Goal: Task Accomplishment & Management: Use online tool/utility

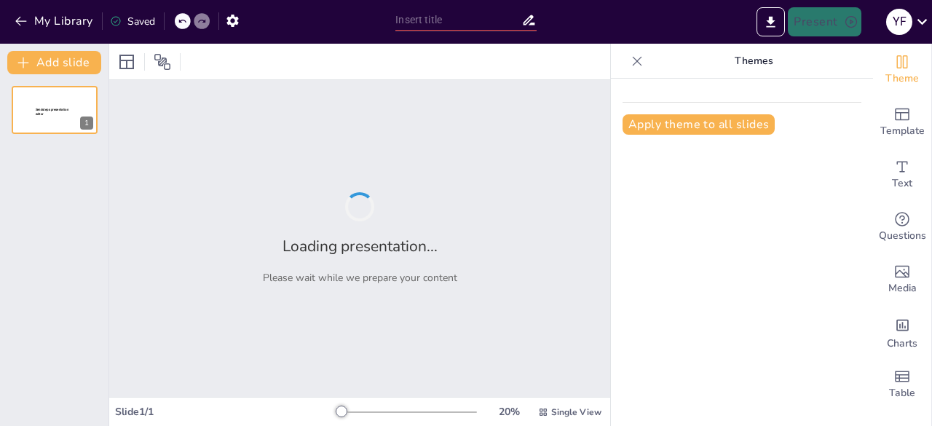
type input "Exploring the Hepatobiliary System: Normal Anatomy and Embryology via Ultrasound"
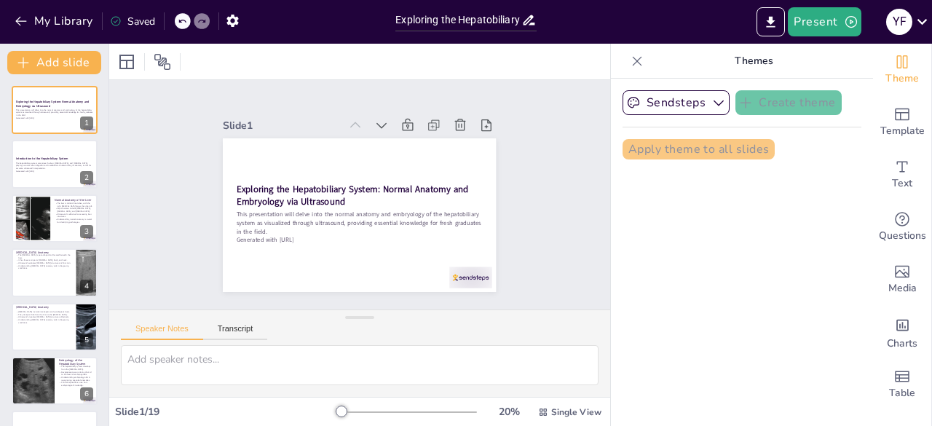
checkbox input "true"
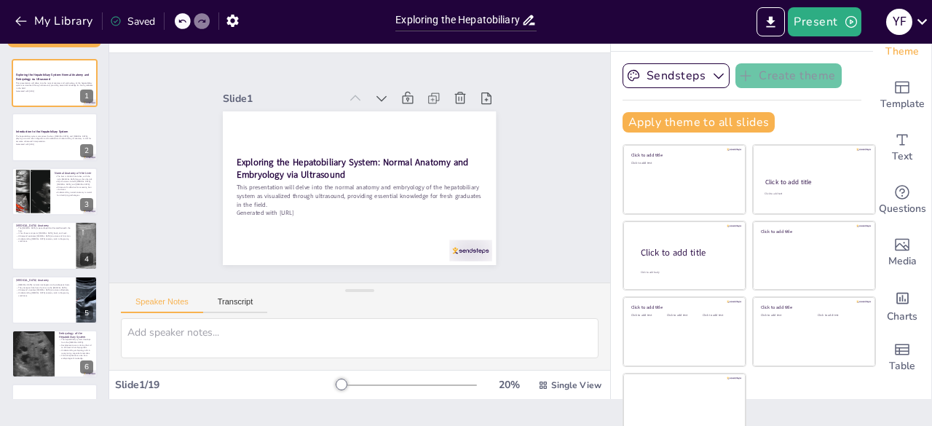
scroll to position [41, 0]
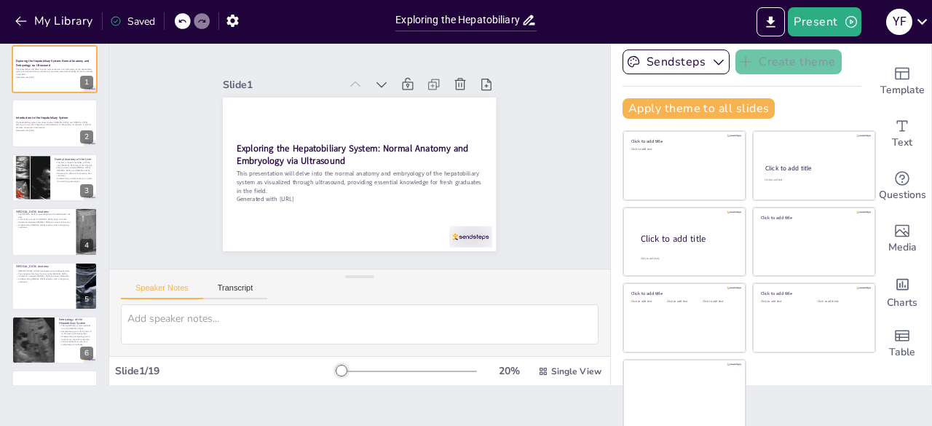
checkbox input "true"
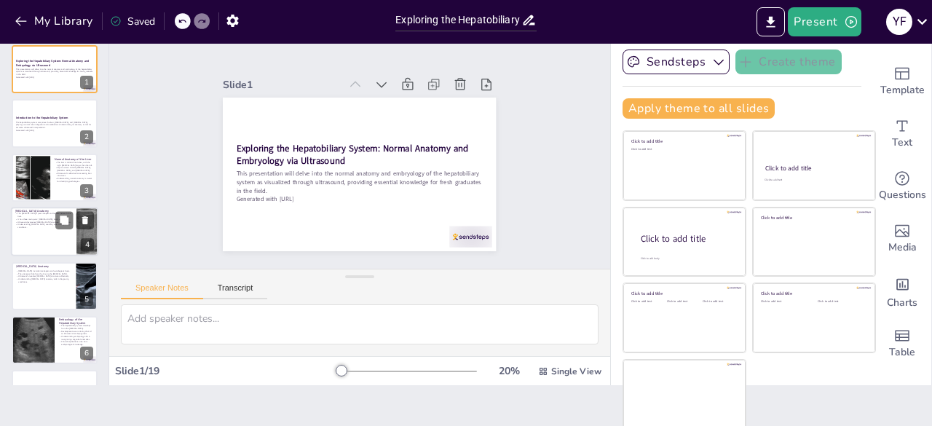
checkbox input "true"
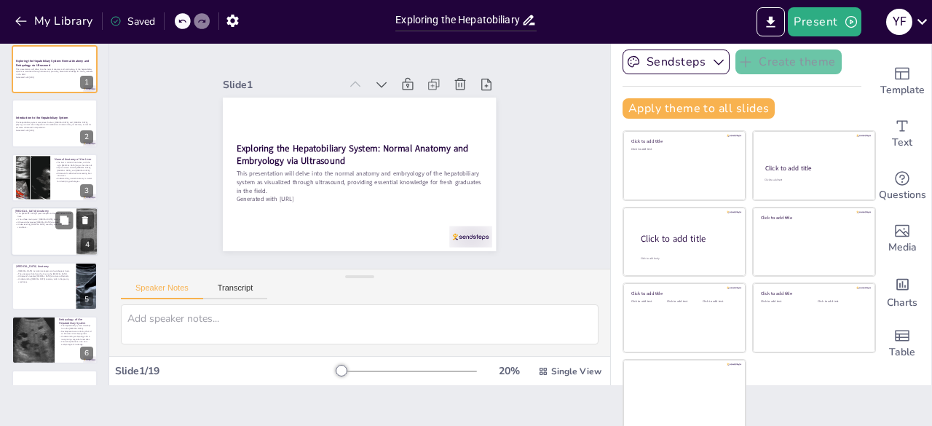
checkbox input "true"
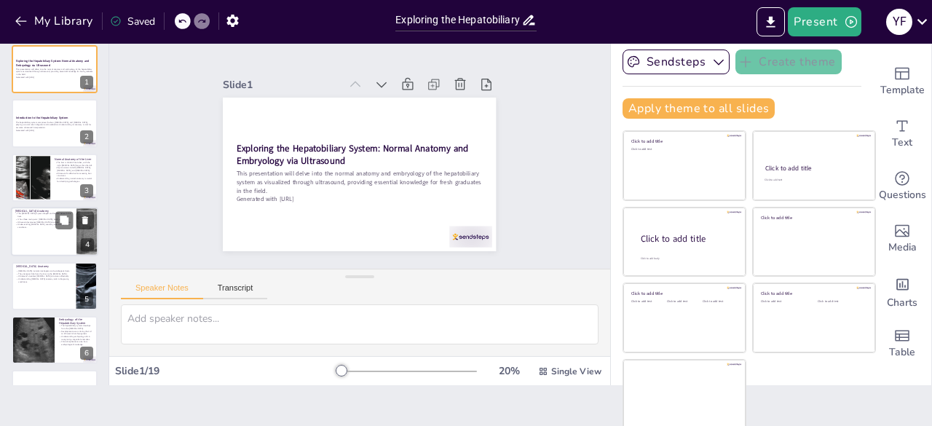
checkbox input "true"
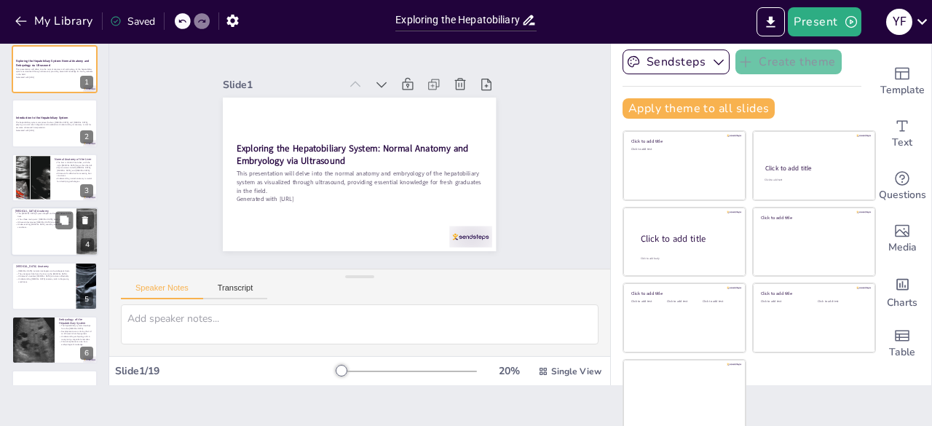
checkbox input "true"
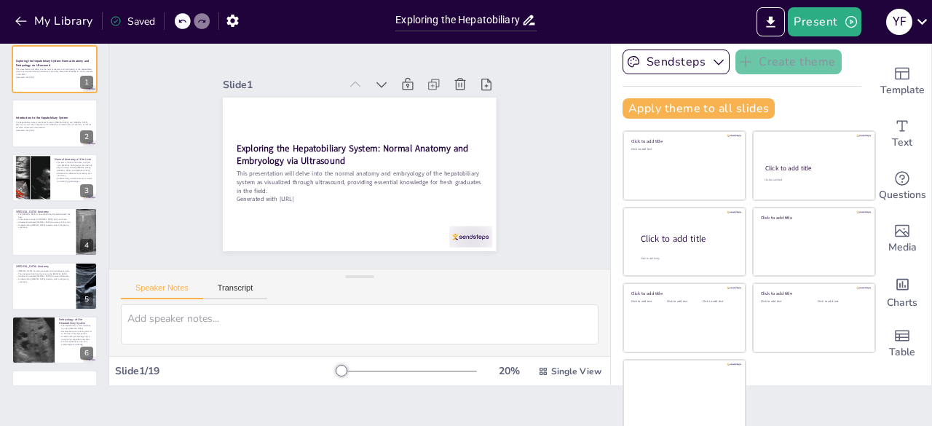
checkbox input "true"
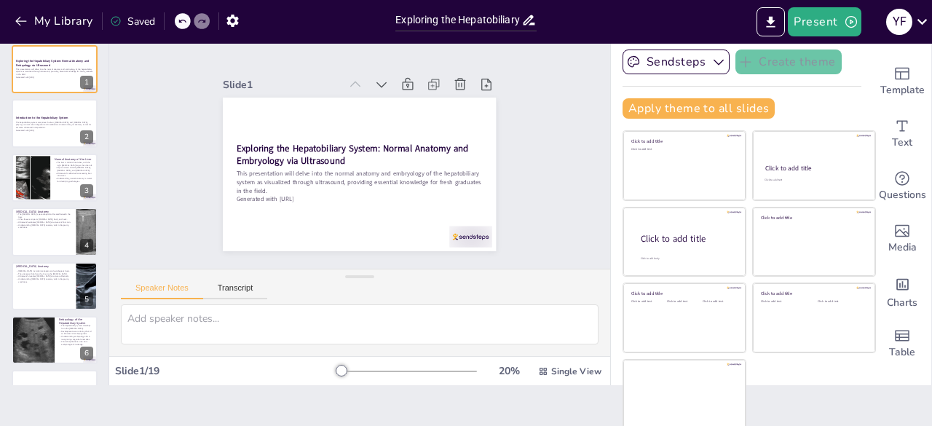
checkbox input "true"
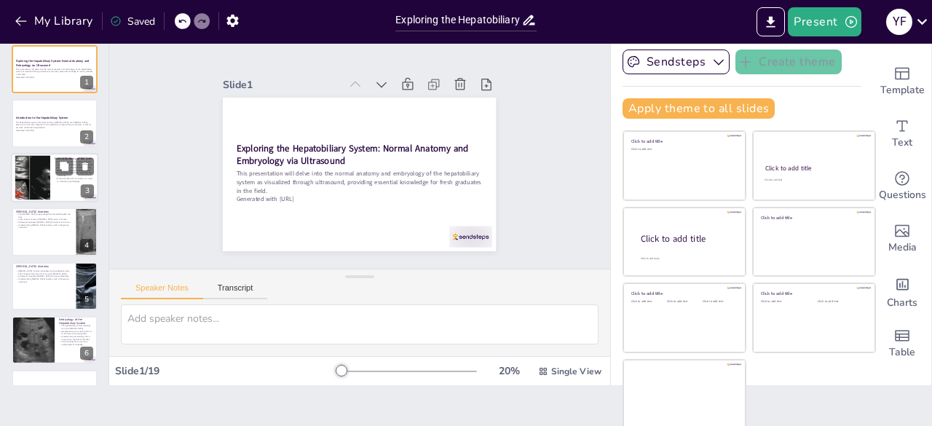
checkbox input "true"
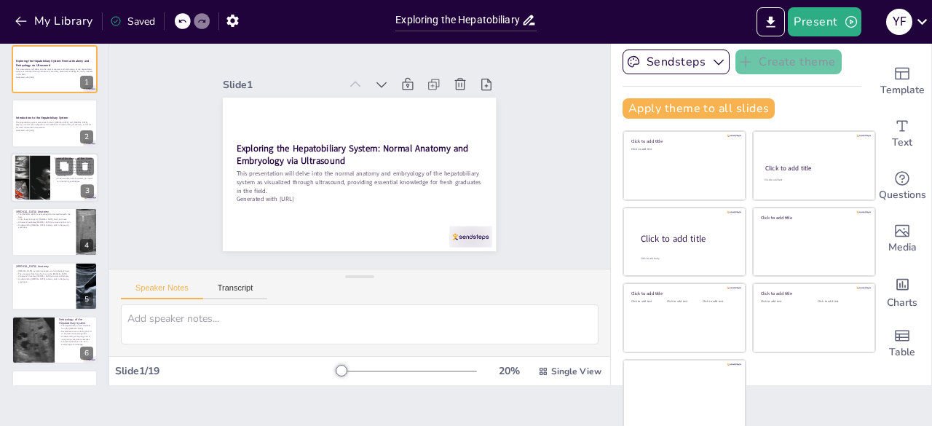
checkbox input "true"
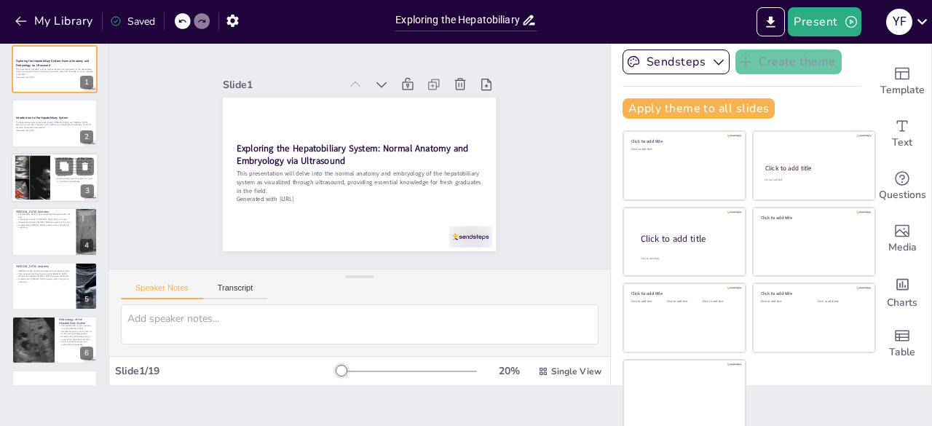
checkbox input "true"
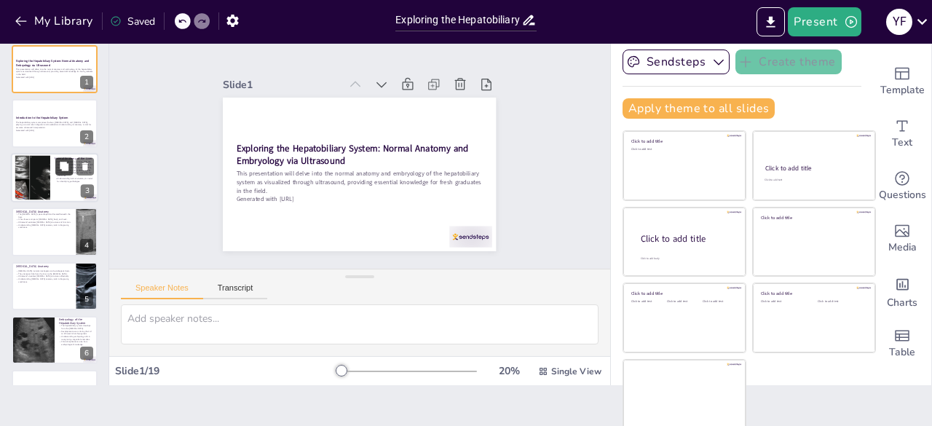
checkbox input "true"
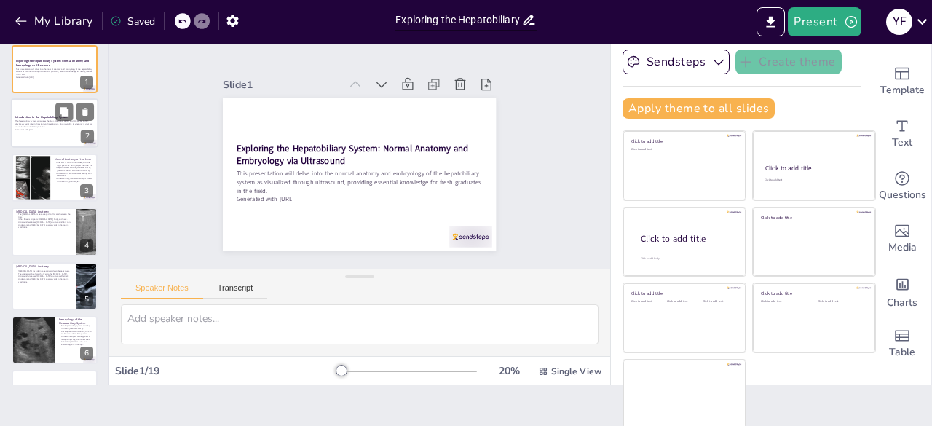
checkbox input "true"
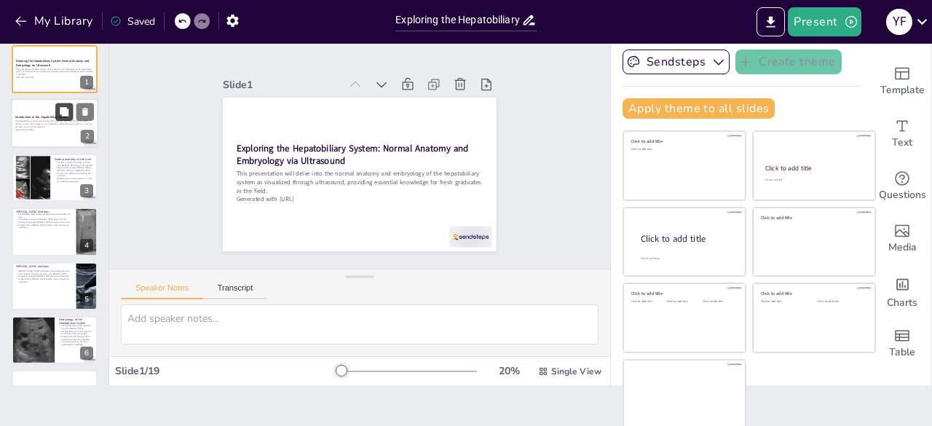
checkbox input "true"
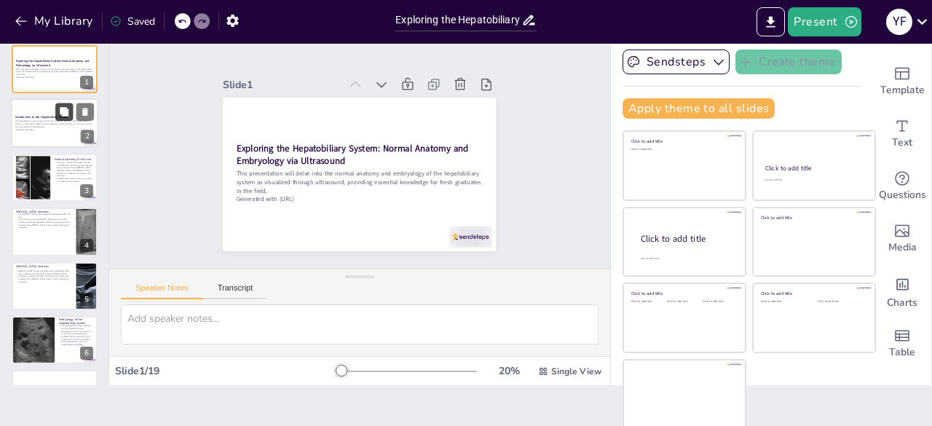
checkbox input "true"
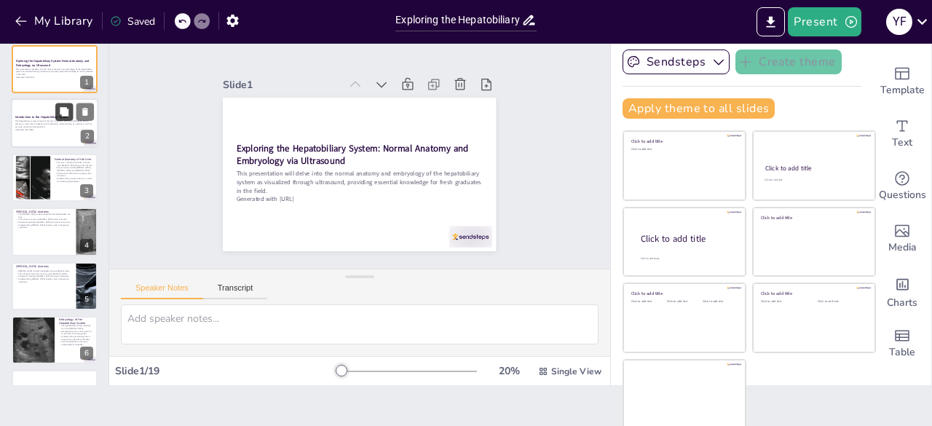
checkbox input "true"
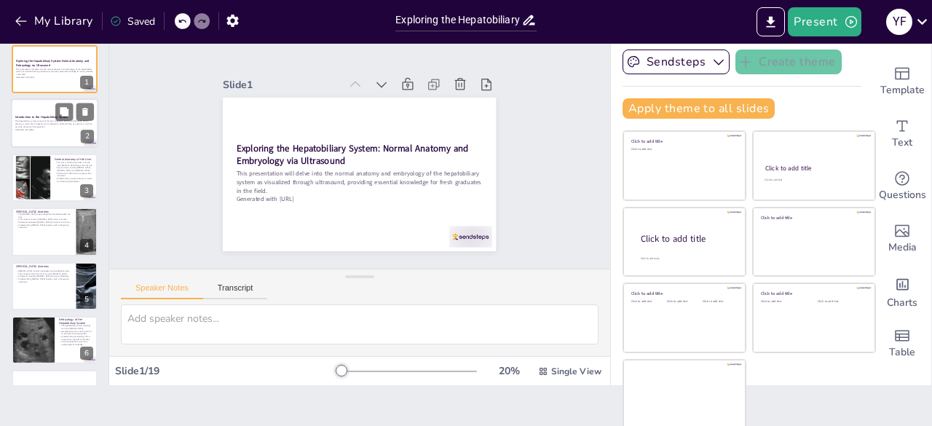
checkbox input "true"
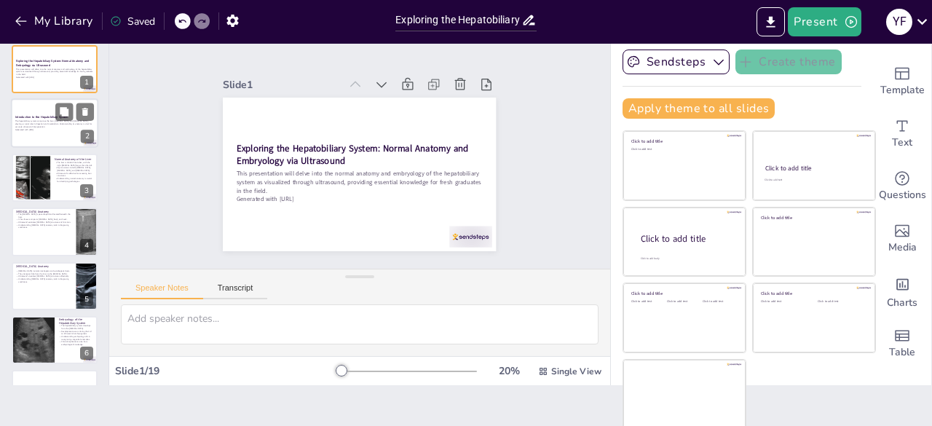
checkbox input "true"
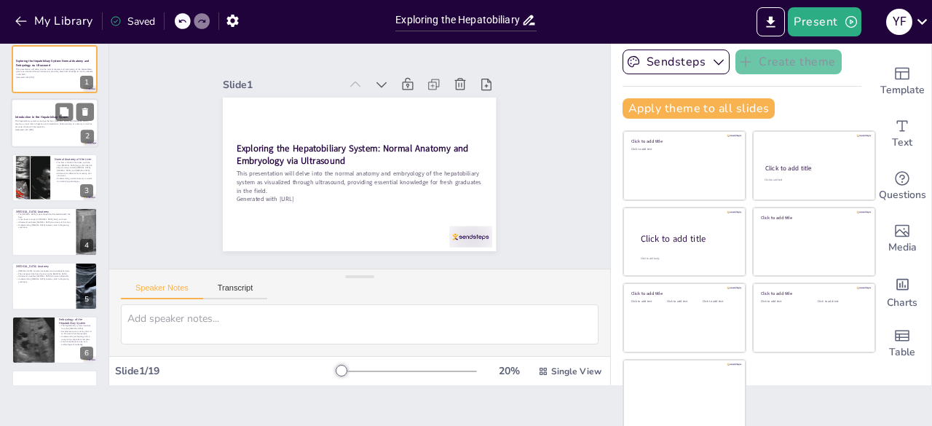
click at [44, 129] on p "Generated with [URL]" at bounding box center [54, 130] width 79 height 3
checkbox input "true"
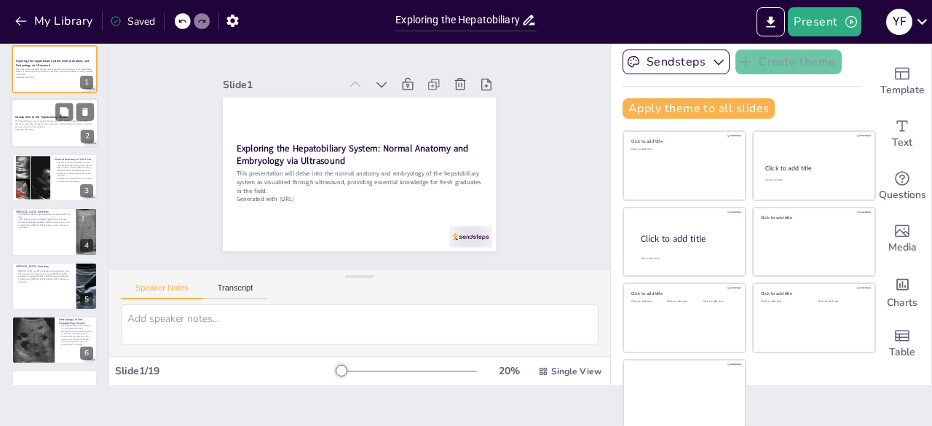
checkbox input "true"
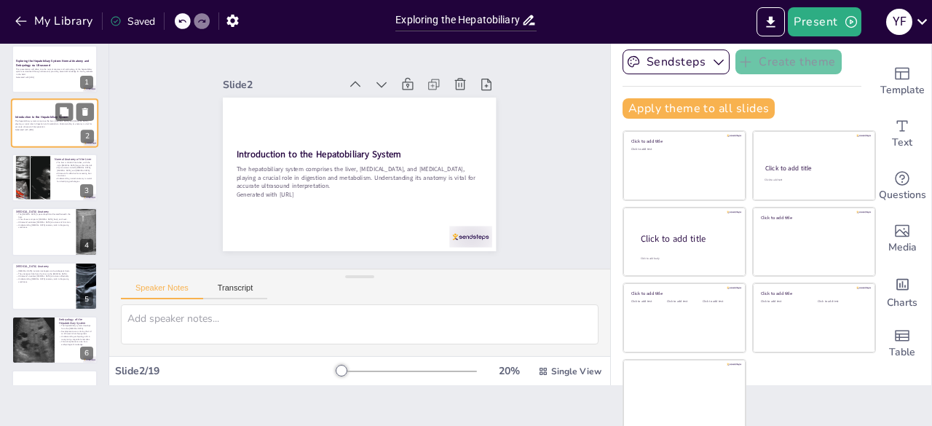
checkbox input "true"
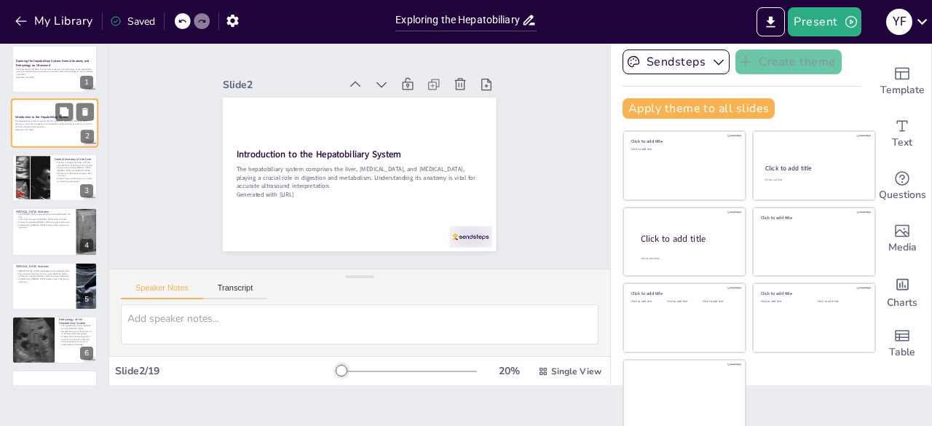
checkbox input "true"
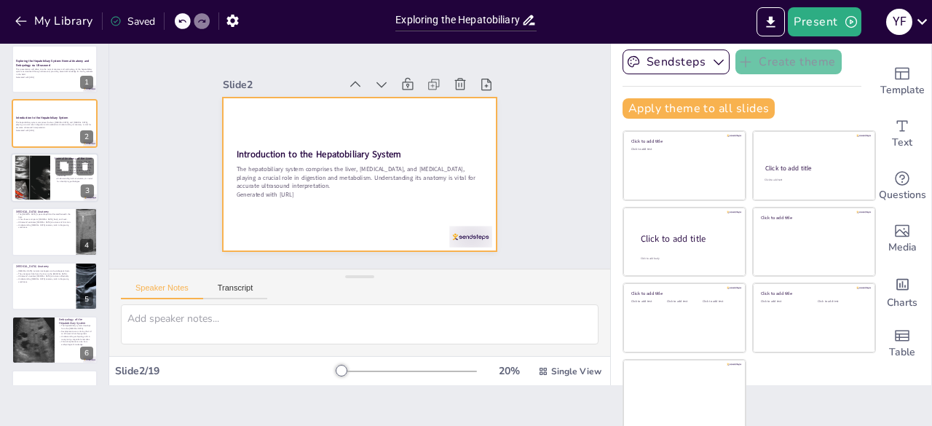
checkbox input "true"
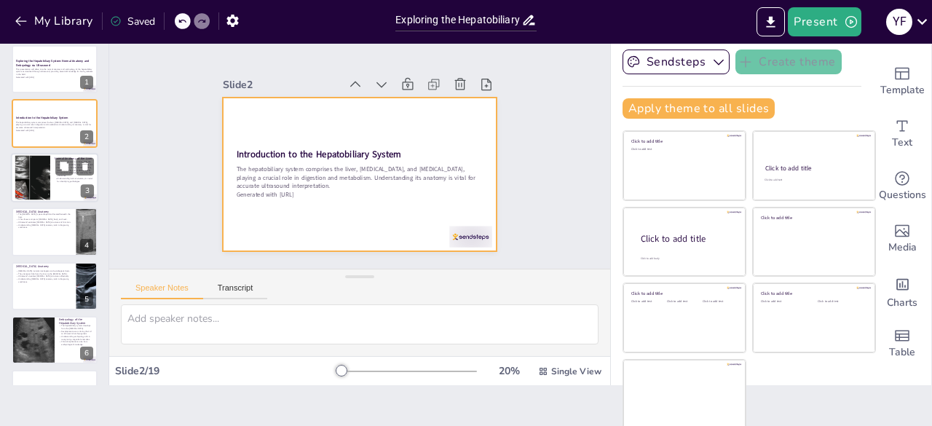
checkbox input "true"
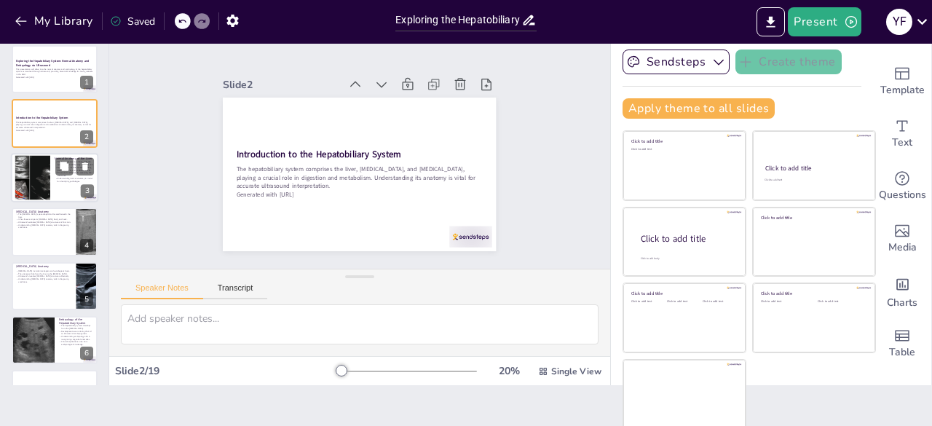
checkbox input "true"
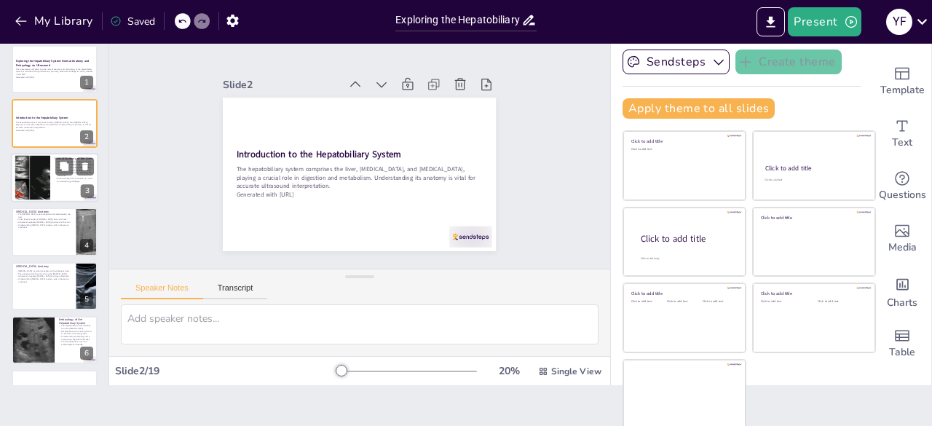
checkbox input "true"
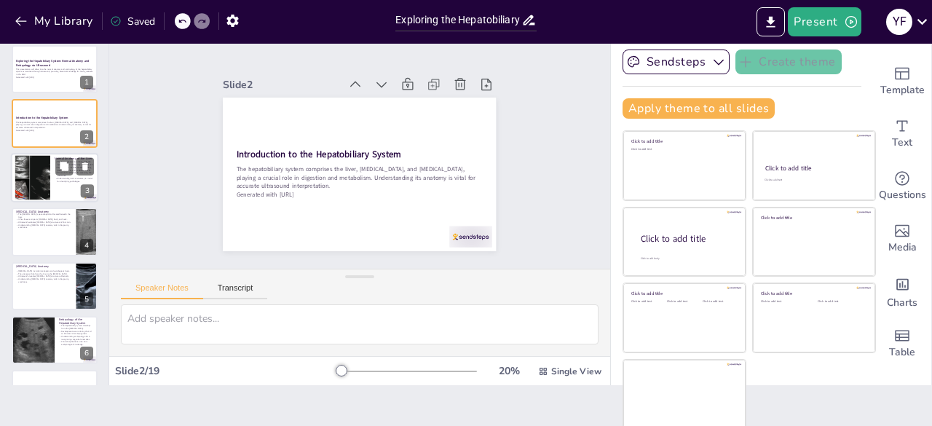
click at [55, 176] on p "Ultrasound is effective for assessing liver structures." at bounding box center [74, 174] width 39 height 5
type textarea "The liver's division into lobes is crucial for understanding its function and a…"
checkbox input "true"
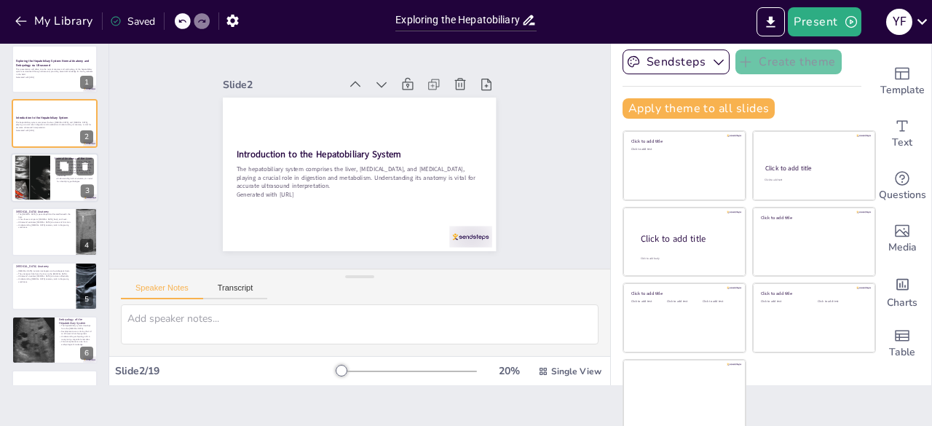
checkbox input "true"
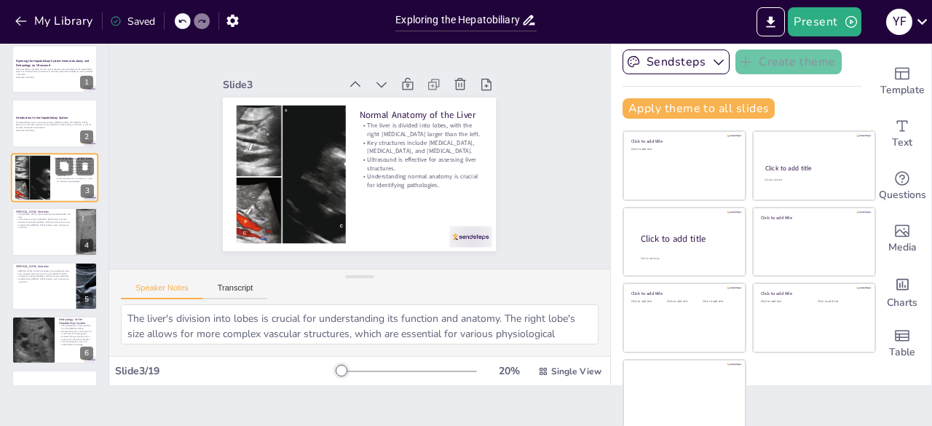
checkbox input "true"
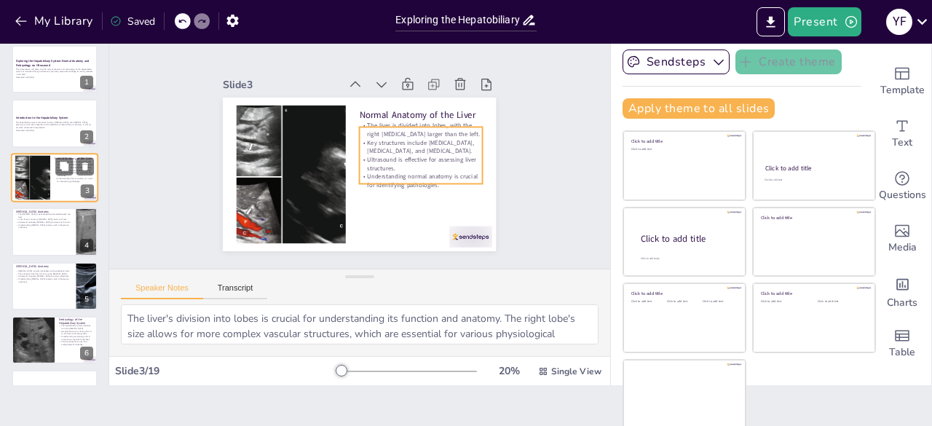
checkbox input "true"
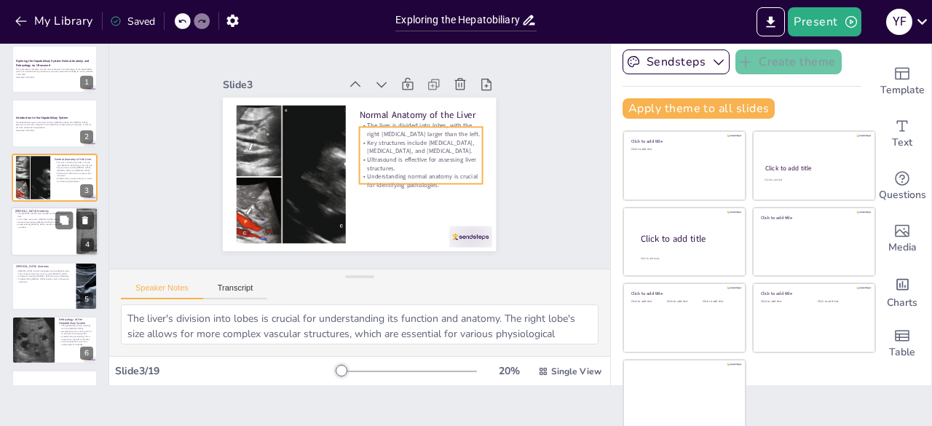
checkbox input "true"
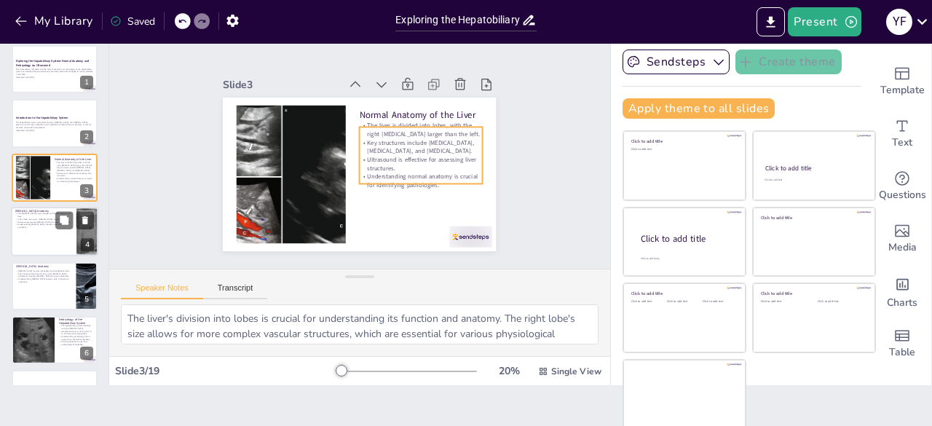
checkbox input "true"
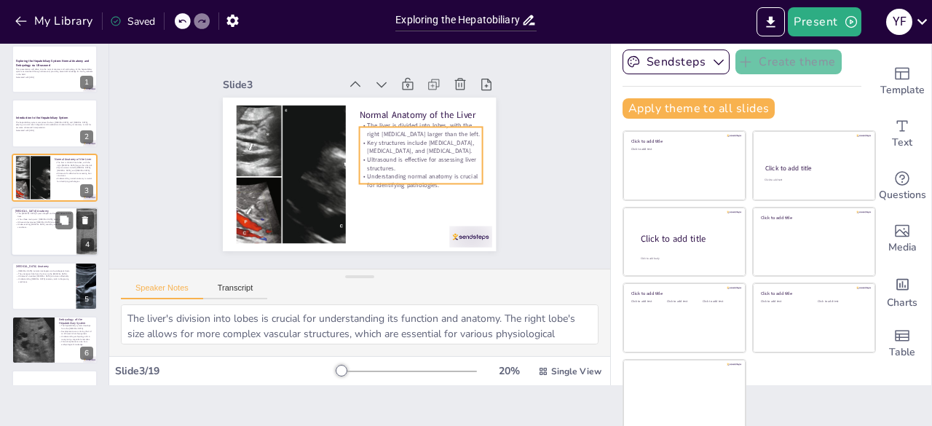
checkbox input "true"
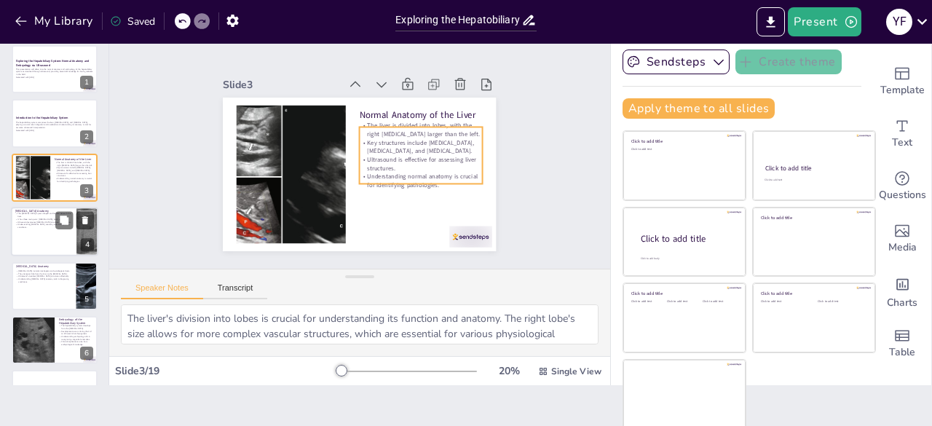
checkbox input "true"
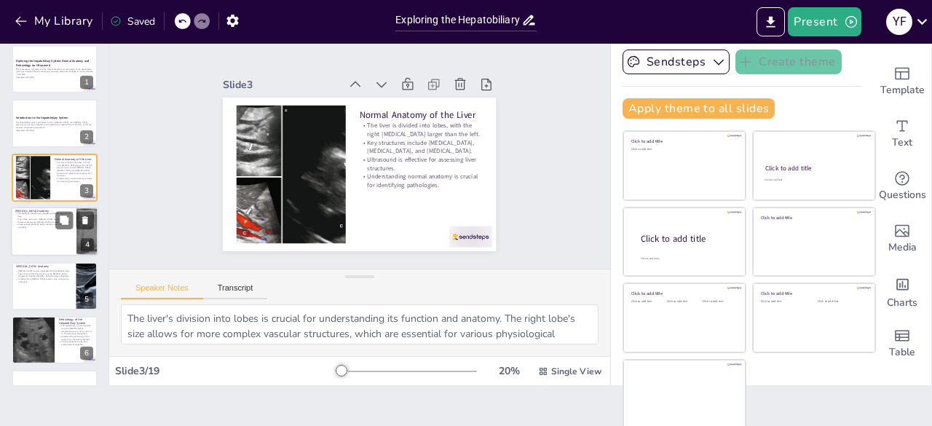
checkbox input "true"
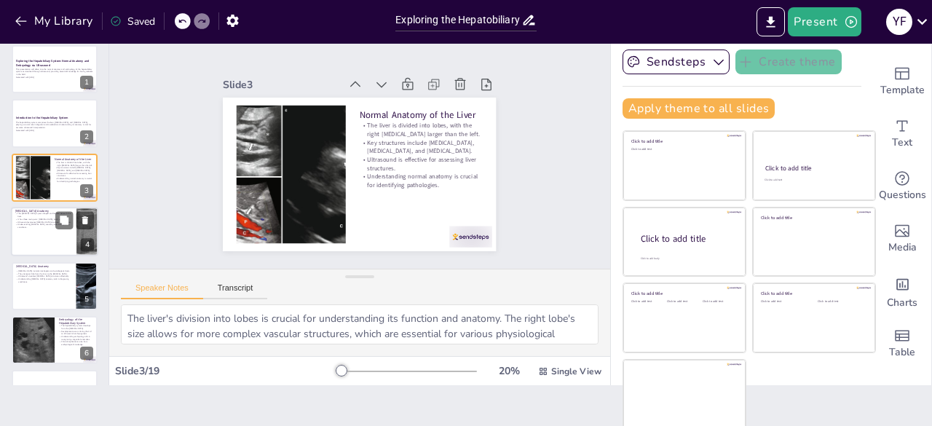
checkbox input "true"
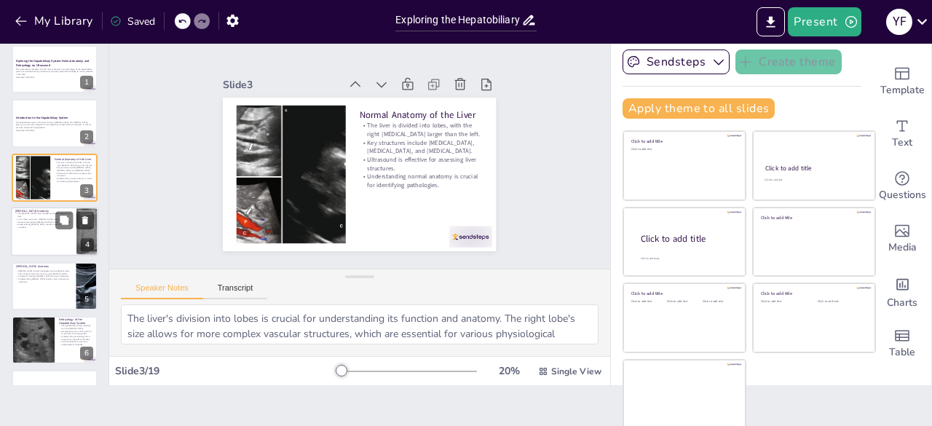
checkbox input "true"
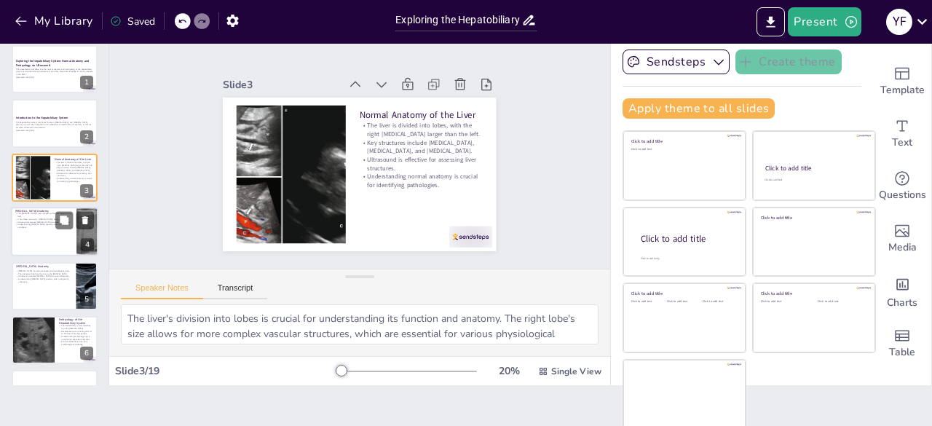
checkbox input "true"
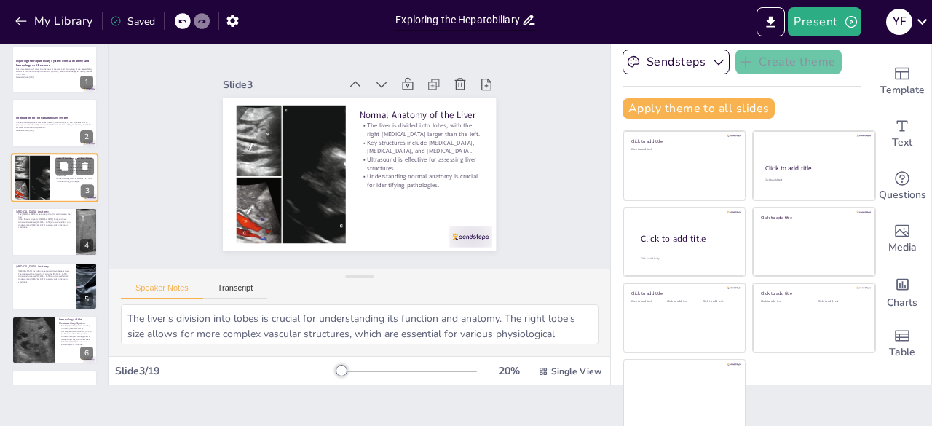
checkbox input "true"
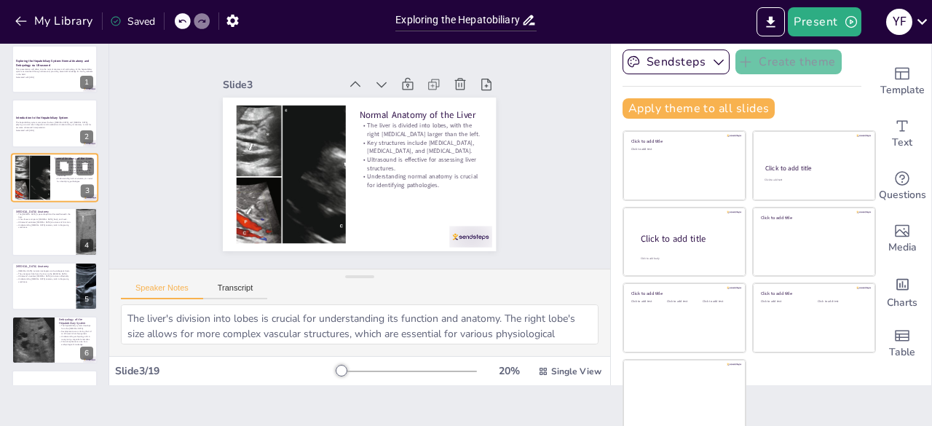
checkbox input "true"
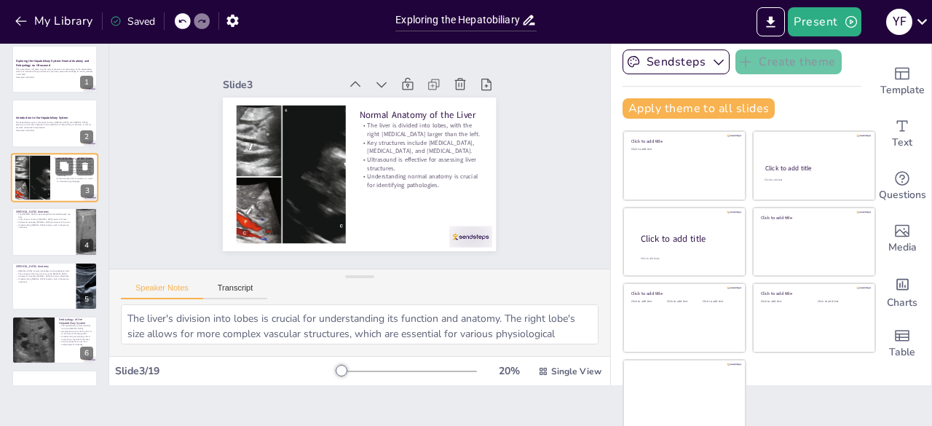
checkbox input "true"
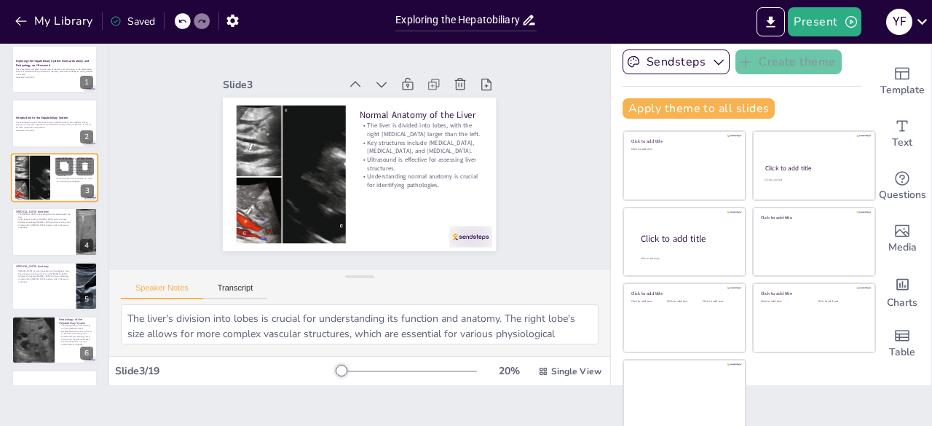
checkbox input "true"
click at [47, 221] on p "Ultrasound evaluates [MEDICAL_DATA] structure and function." at bounding box center [43, 222] width 57 height 3
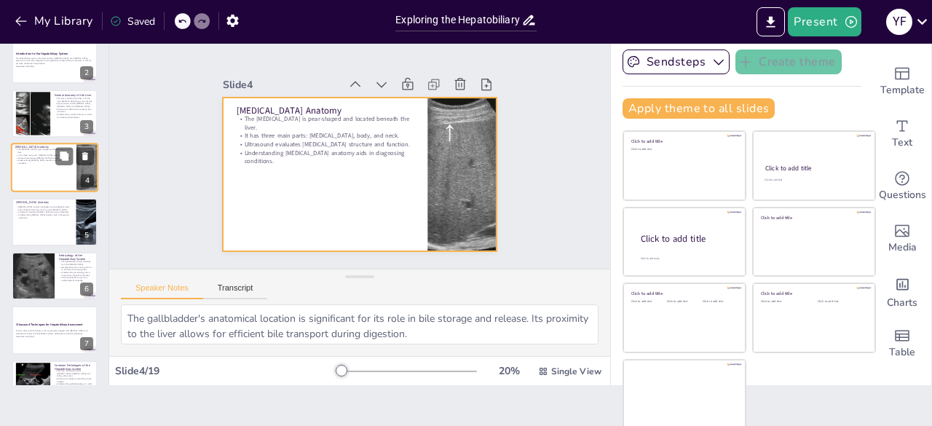
scroll to position [95, 0]
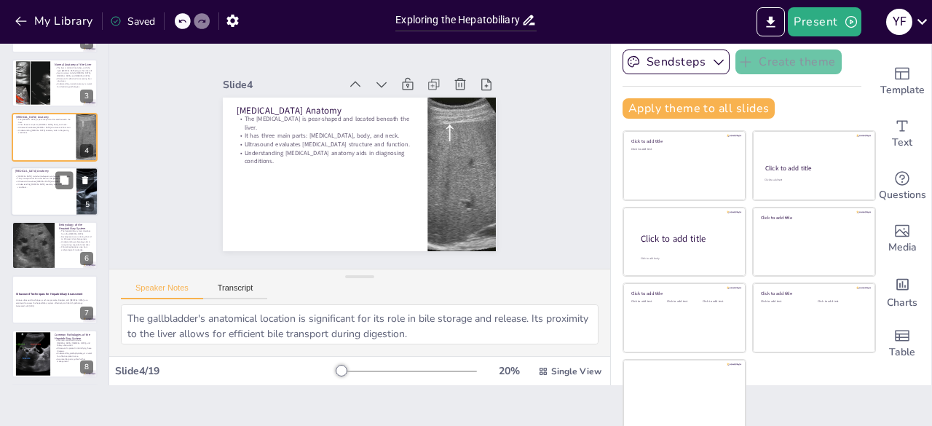
click at [52, 200] on div at bounding box center [54, 192] width 87 height 50
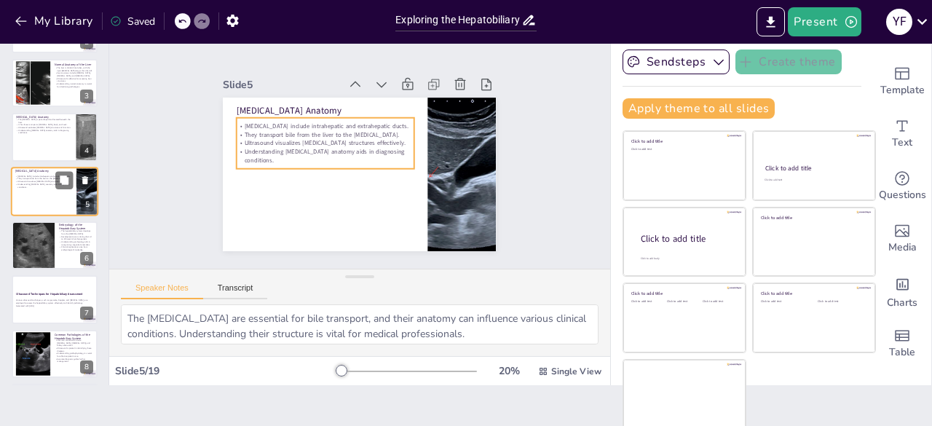
scroll to position [76, 0]
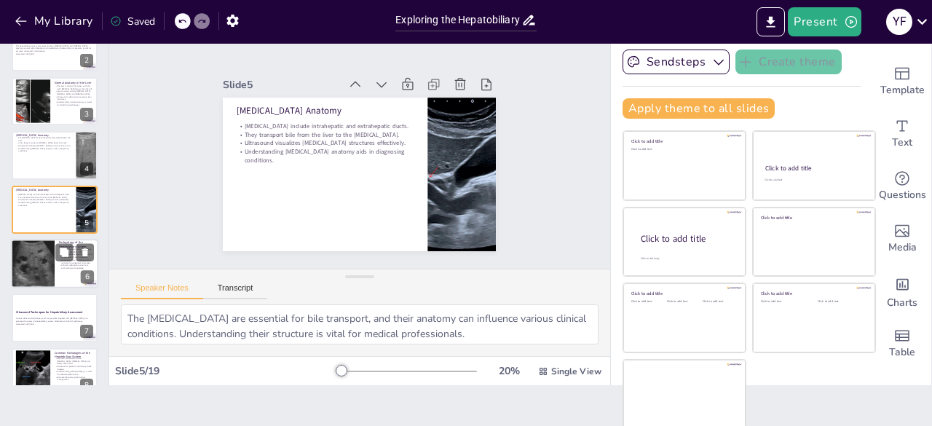
click at [46, 246] on div at bounding box center [32, 264] width 47 height 50
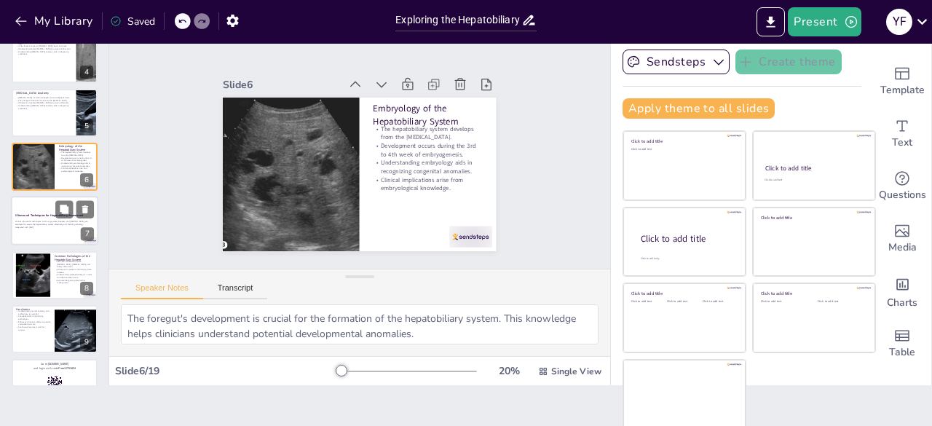
scroll to position [203, 0]
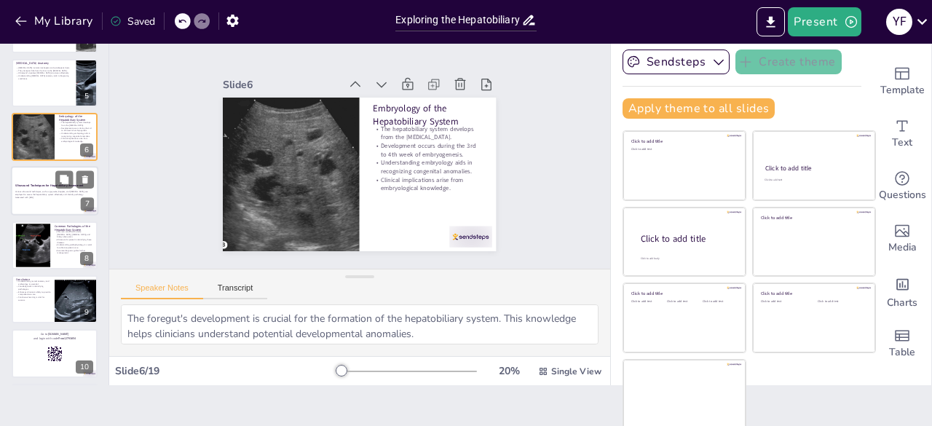
click at [42, 193] on p "Various ultrasound techniques, such as grayscale, Doppler, and [MEDICAL_DATA], …" at bounding box center [54, 193] width 79 height 5
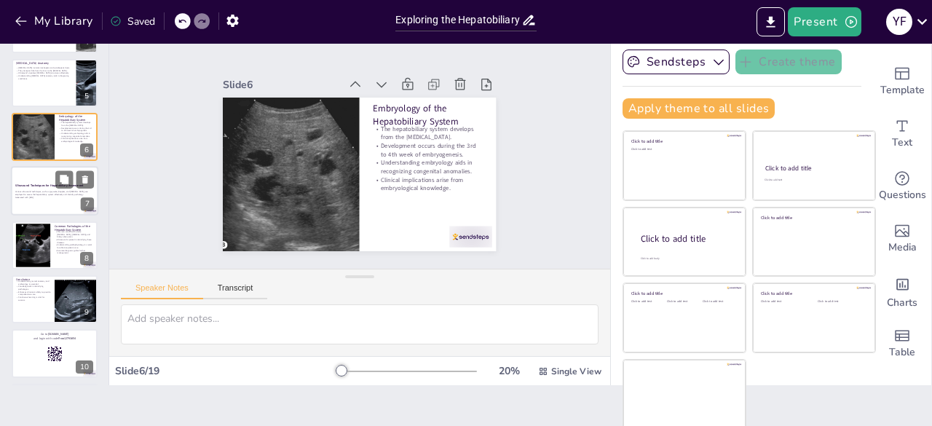
scroll to position [185, 0]
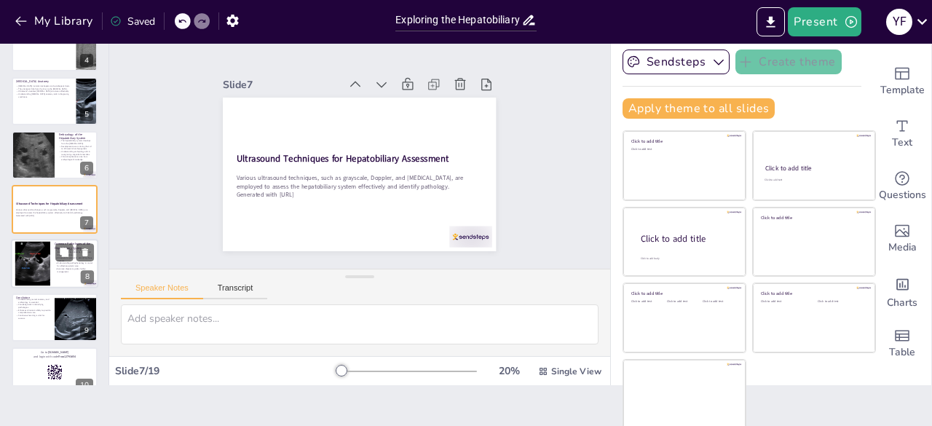
click at [45, 257] on div at bounding box center [32, 263] width 59 height 44
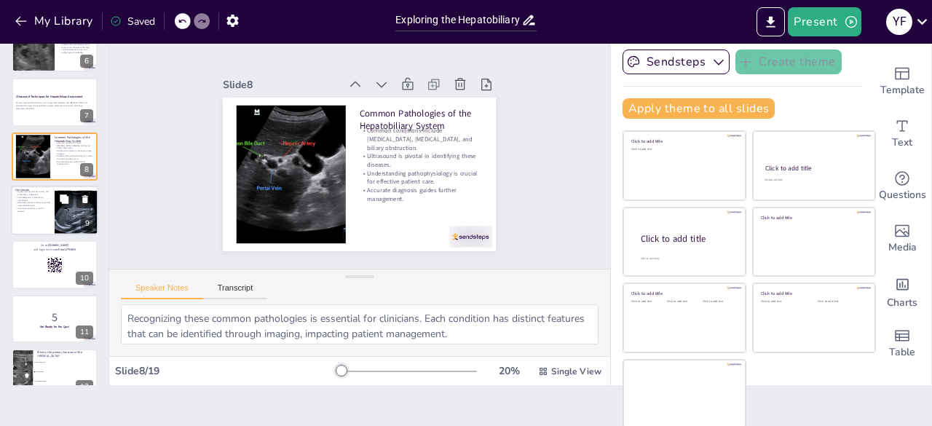
scroll to position [312, 0]
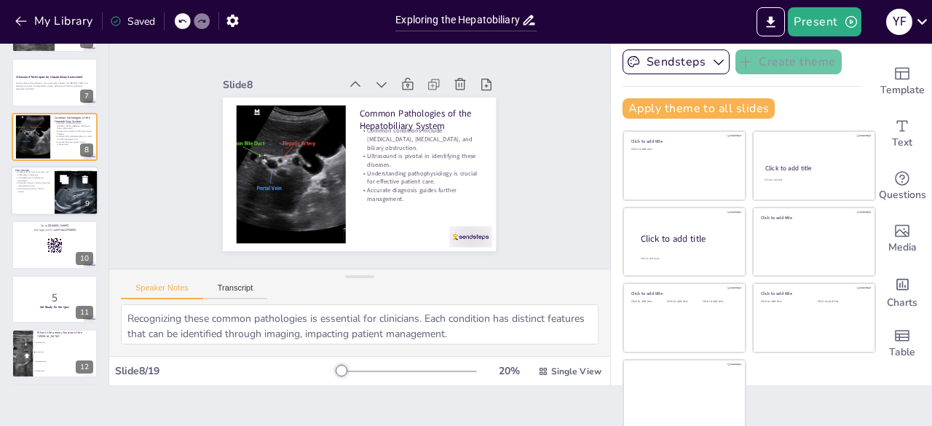
click at [44, 188] on p "Continuous learning is vital for success." at bounding box center [32, 189] width 35 height 5
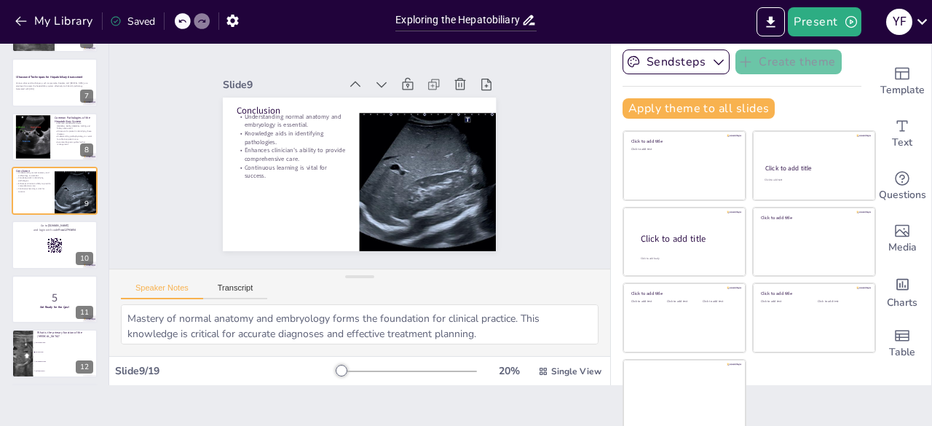
scroll to position [293, 0]
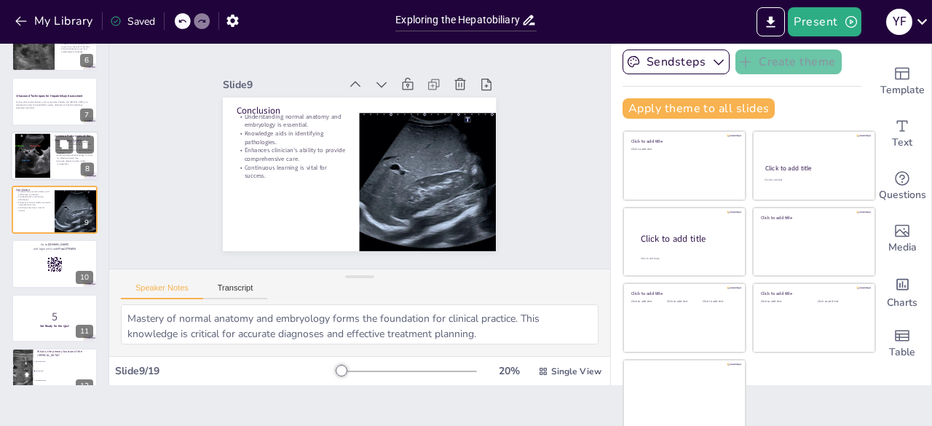
click at [36, 150] on div at bounding box center [32, 155] width 59 height 44
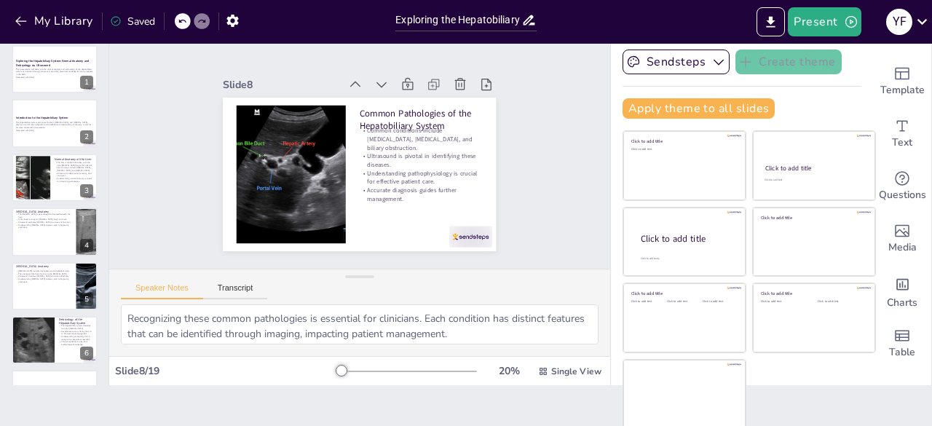
scroll to position [0, 0]
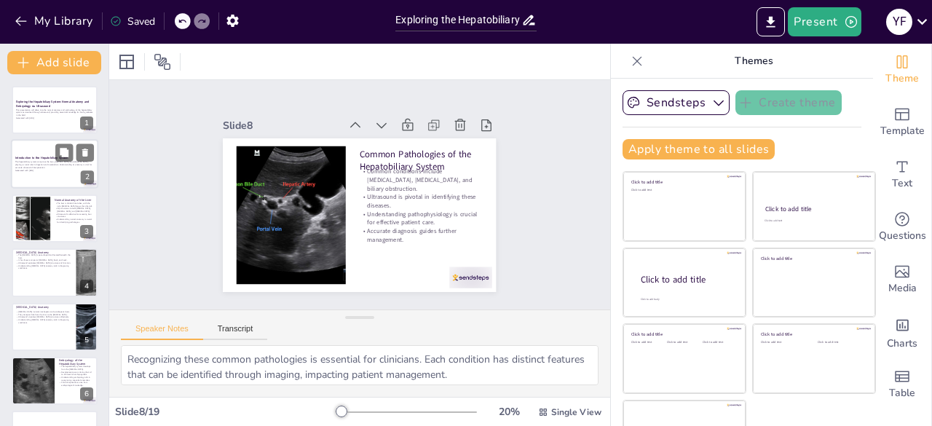
click at [33, 167] on p "The hepatobiliary system comprises the liver, [MEDICAL_DATA], and [MEDICAL_DATA…" at bounding box center [54, 165] width 79 height 8
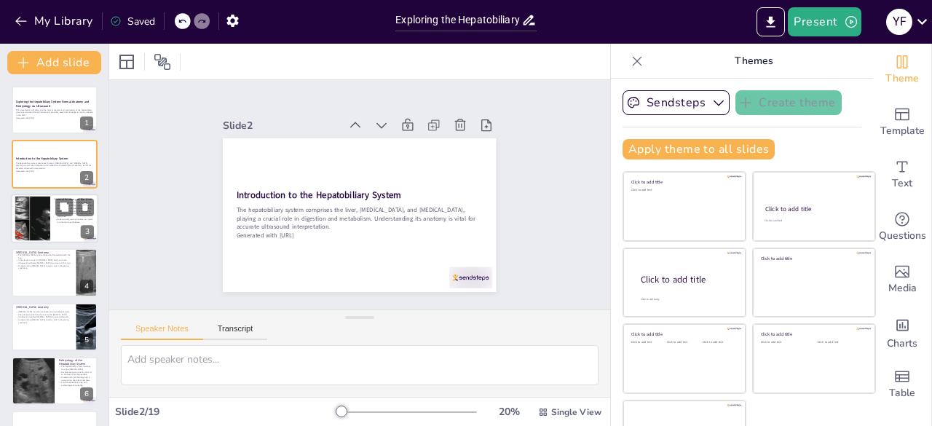
click at [40, 211] on div at bounding box center [33, 218] width 68 height 44
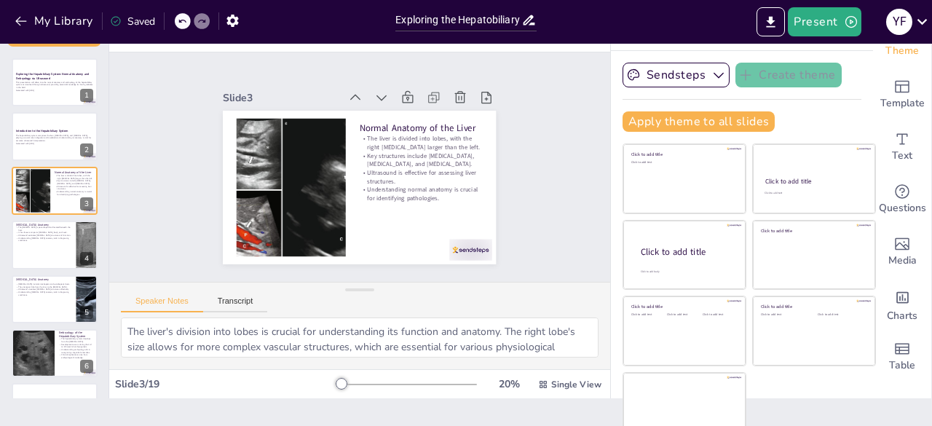
scroll to position [41, 0]
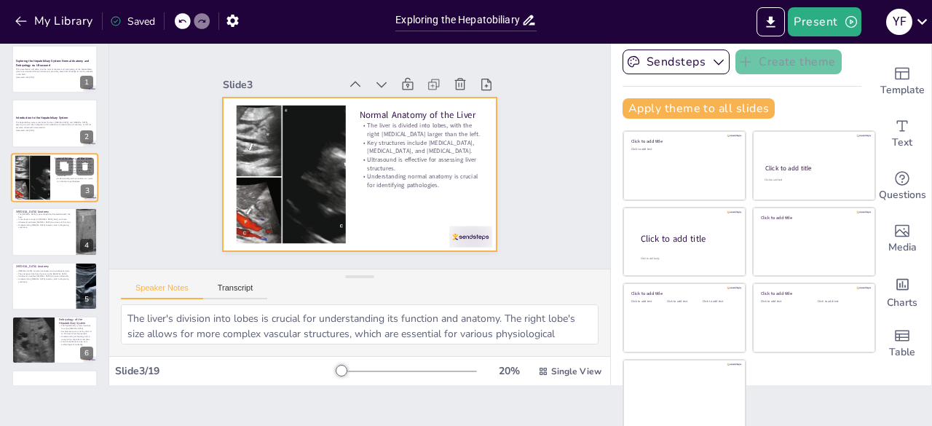
click at [59, 192] on div at bounding box center [54, 178] width 87 height 50
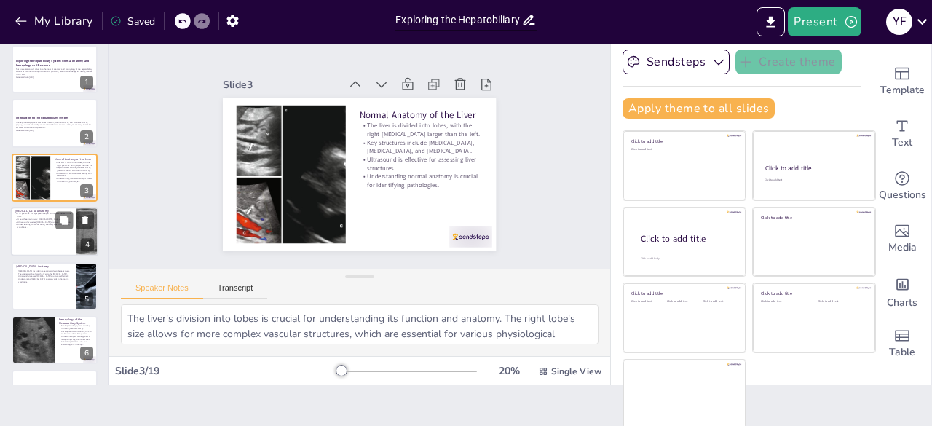
click at [47, 231] on div at bounding box center [54, 232] width 87 height 50
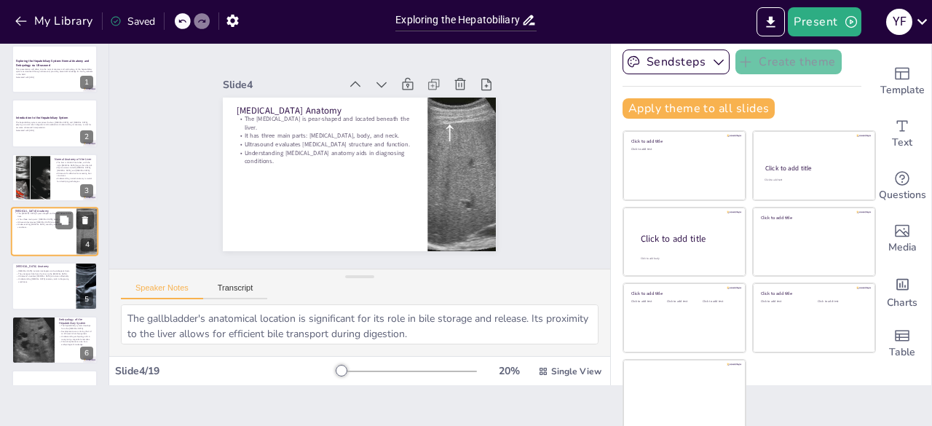
scroll to position [22, 0]
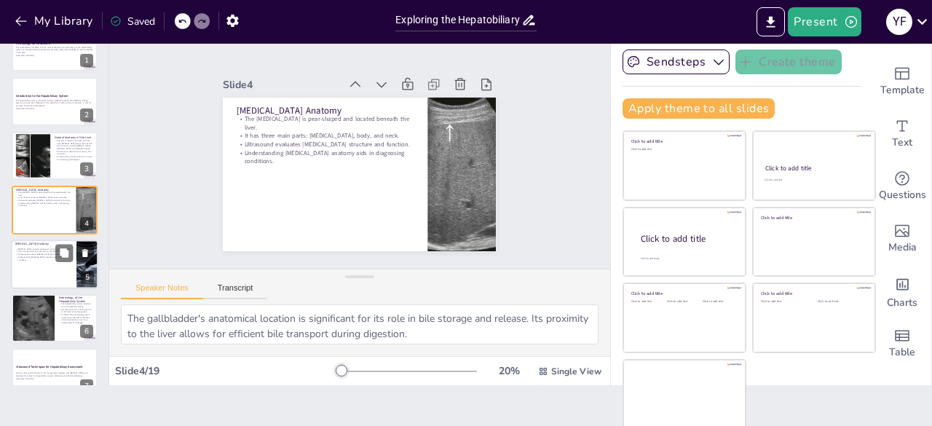
click at [49, 257] on p "Understanding [MEDICAL_DATA] anatomy aids in diagnosing conditions." at bounding box center [43, 258] width 57 height 5
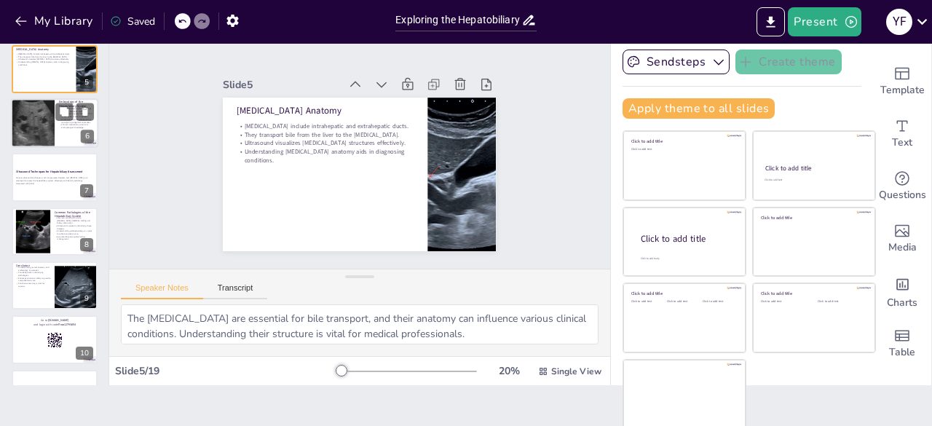
scroll to position [222, 0]
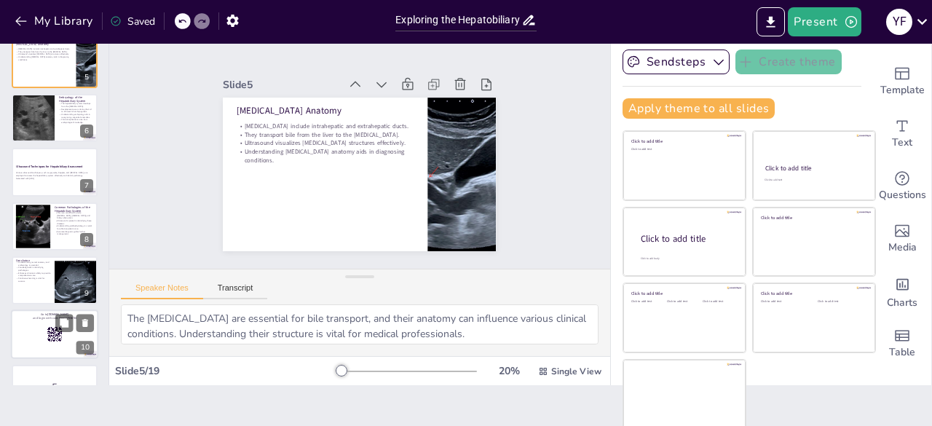
click at [42, 324] on div at bounding box center [54, 335] width 87 height 50
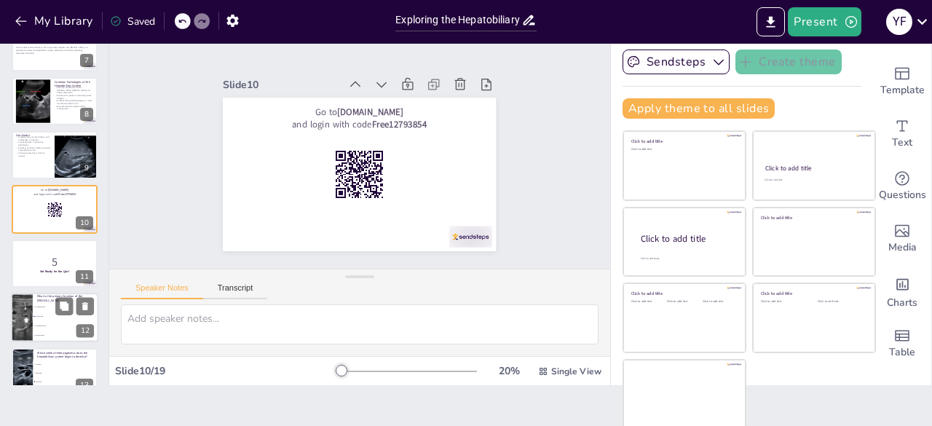
scroll to position [420, 0]
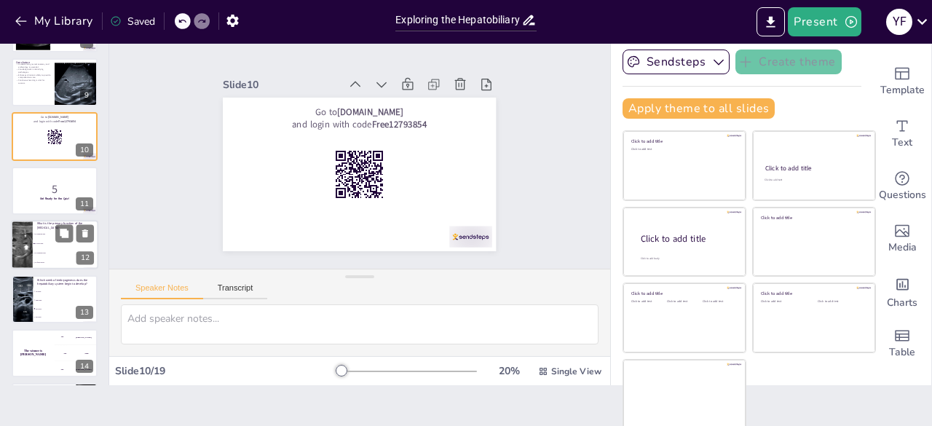
click at [44, 246] on li "To store bile" at bounding box center [66, 244] width 66 height 9
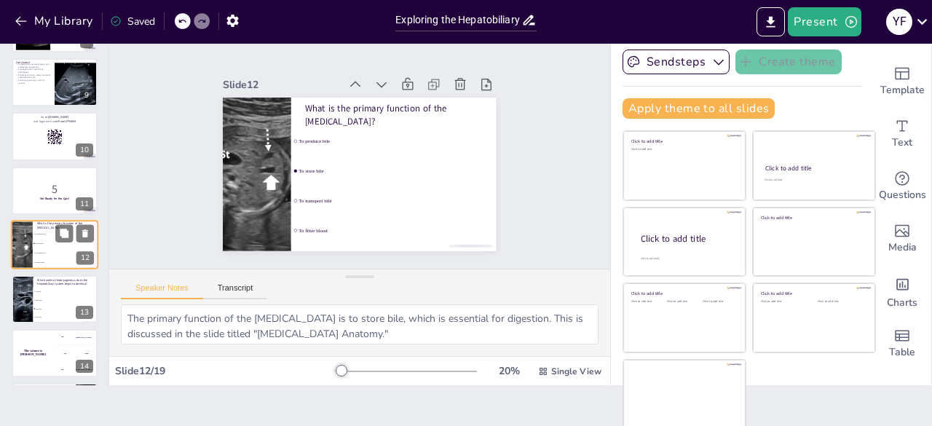
scroll to position [456, 0]
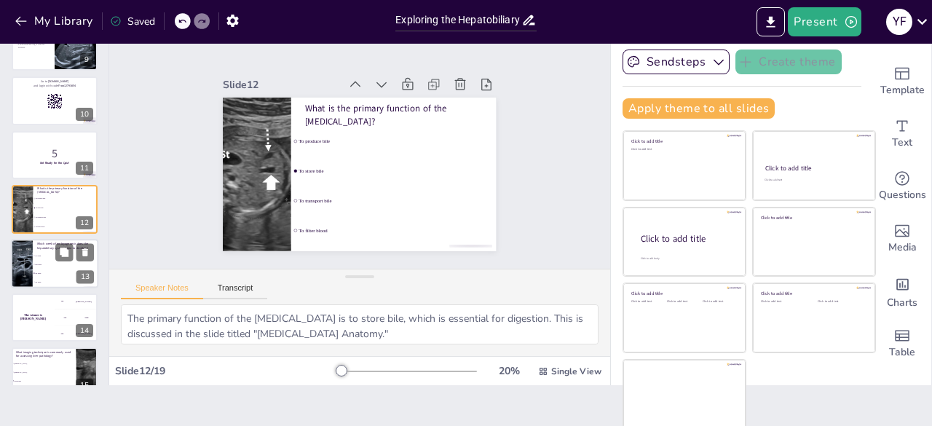
click at [39, 272] on span "3rd week" at bounding box center [66, 273] width 63 height 2
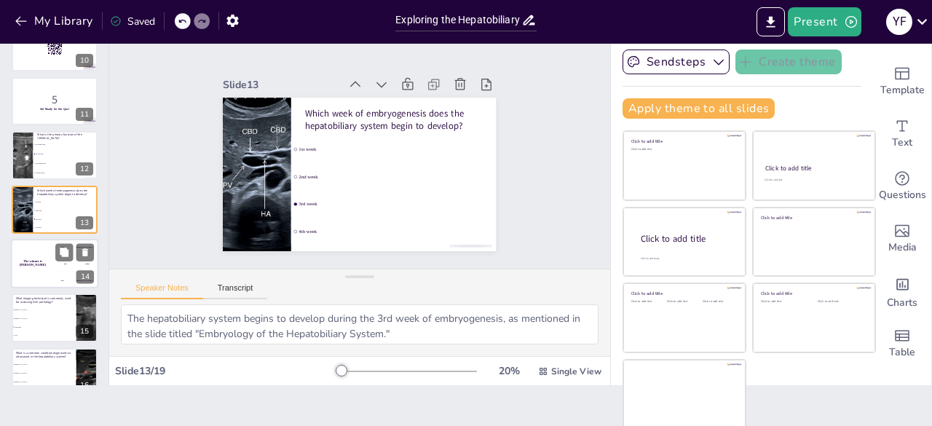
scroll to position [583, 0]
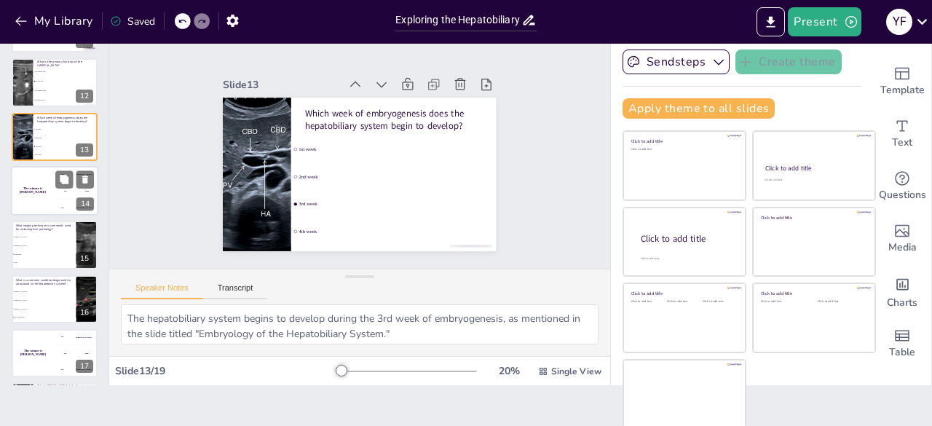
click at [36, 202] on div "The winner is [PERSON_NAME]" at bounding box center [33, 191] width 44 height 50
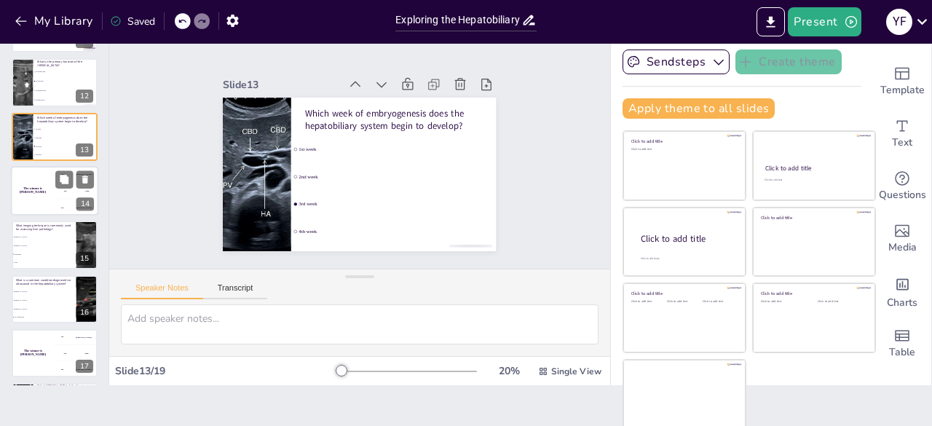
scroll to position [564, 0]
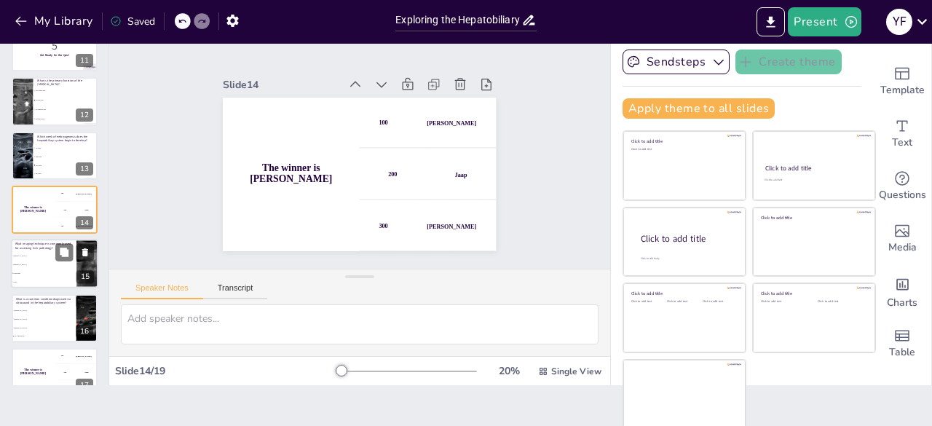
click at [34, 265] on li "[MEDICAL_DATA]" at bounding box center [44, 265] width 66 height 9
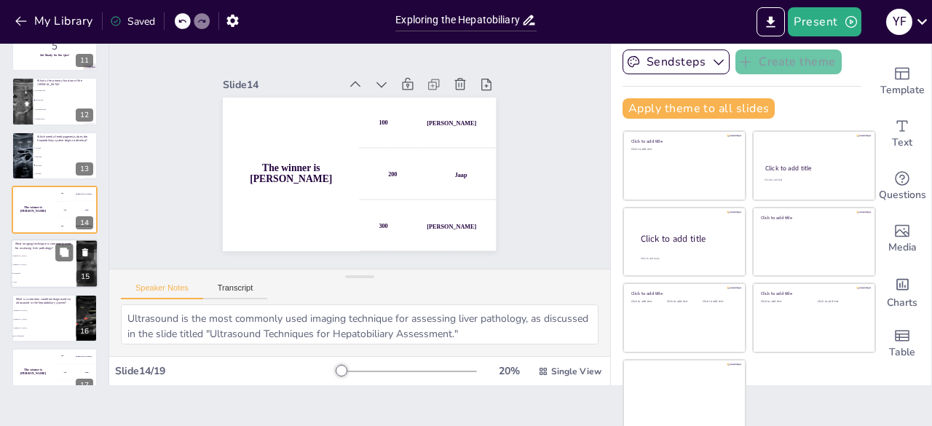
scroll to position [618, 0]
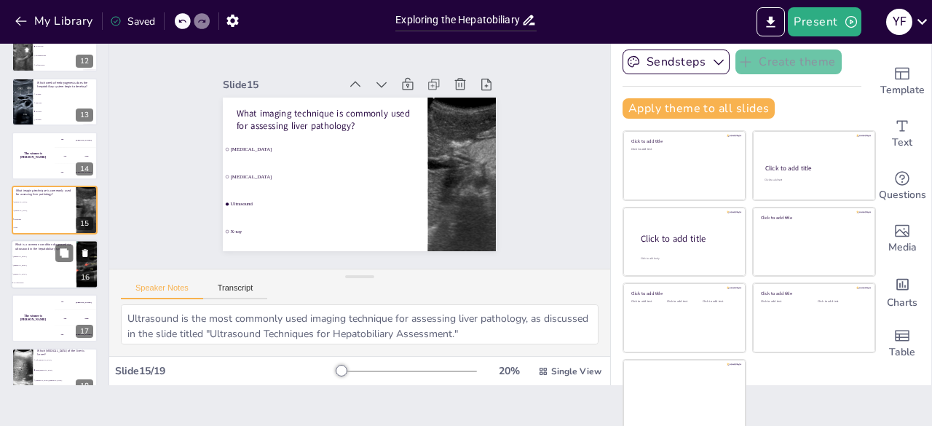
click at [46, 265] on li "[MEDICAL_DATA]" at bounding box center [44, 265] width 66 height 9
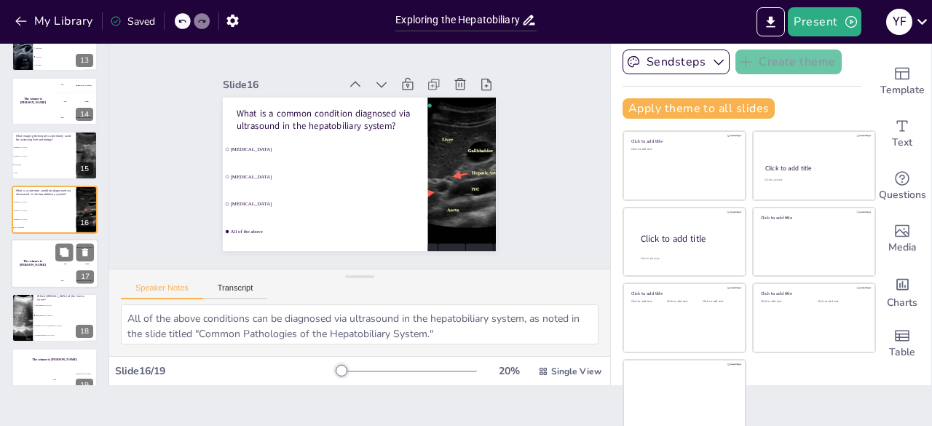
scroll to position [695, 0]
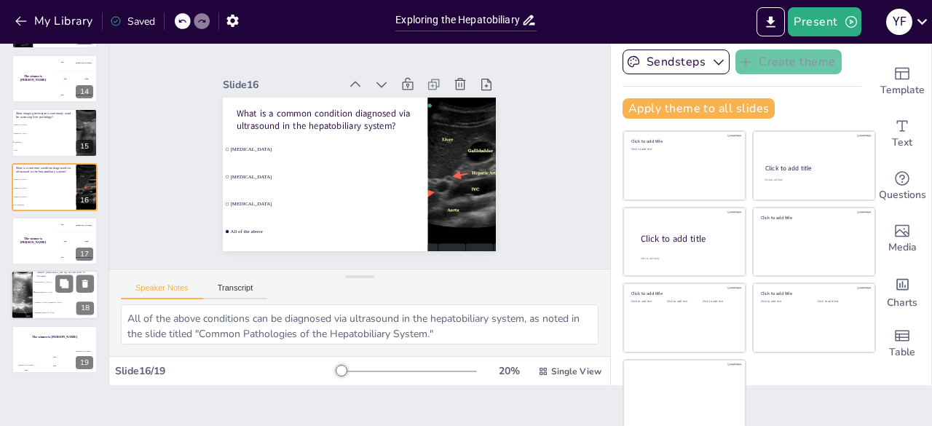
click at [51, 294] on li "Right [MEDICAL_DATA]" at bounding box center [66, 293] width 66 height 10
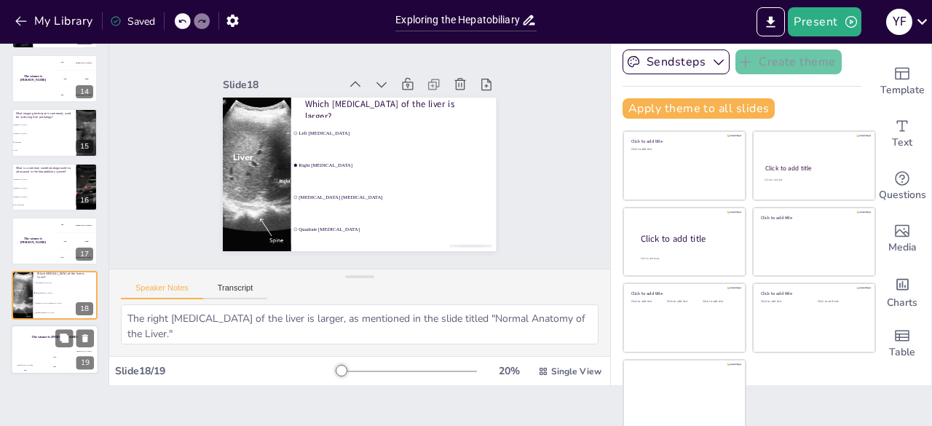
click at [50, 346] on div "The winner is [PERSON_NAME]" at bounding box center [54, 337] width 87 height 25
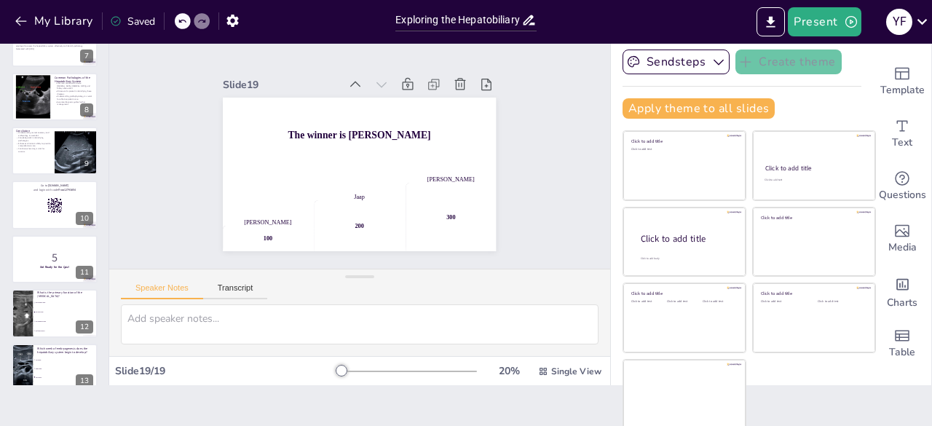
scroll to position [258, 0]
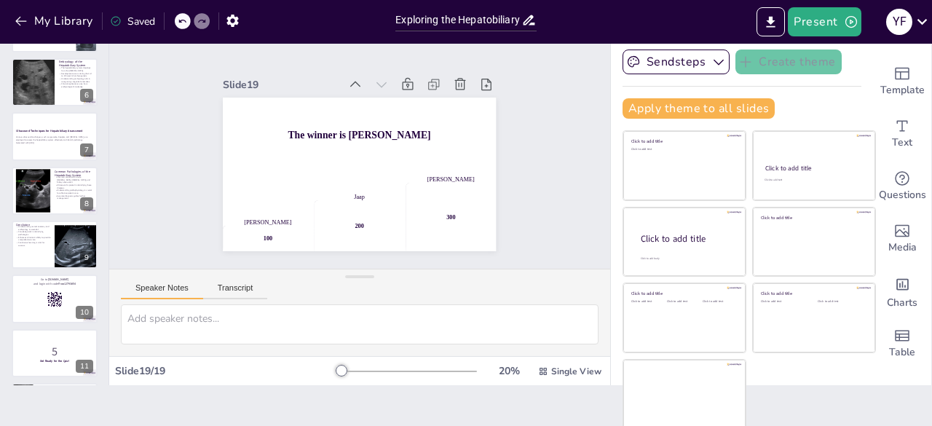
click at [156, 289] on button "Speaker Notes" at bounding box center [162, 291] width 82 height 16
click at [237, 288] on button "Transcript" at bounding box center [235, 291] width 65 height 16
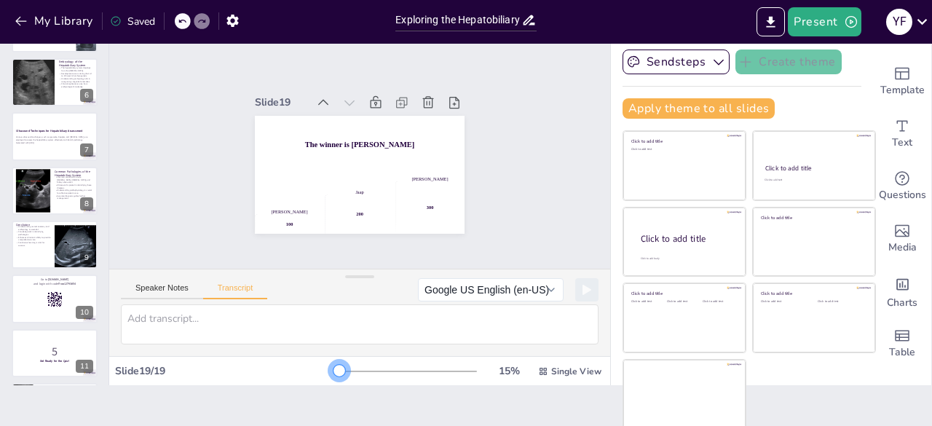
click at [334, 368] on div at bounding box center [340, 371] width 12 height 12
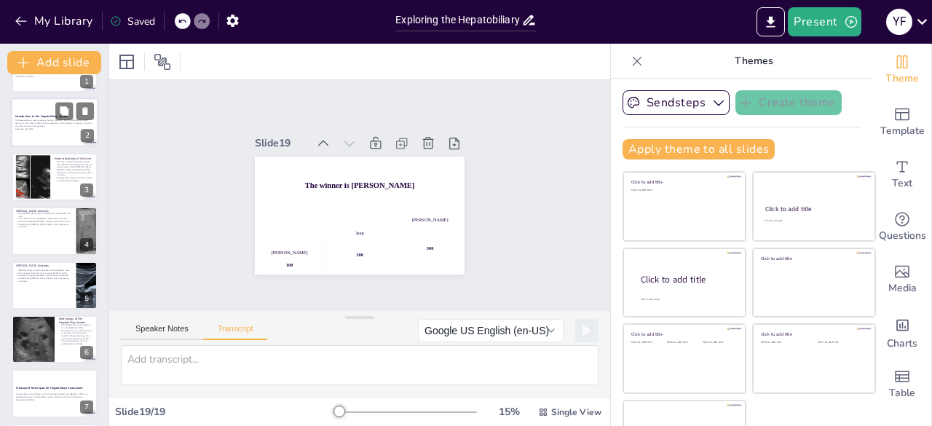
scroll to position [0, 0]
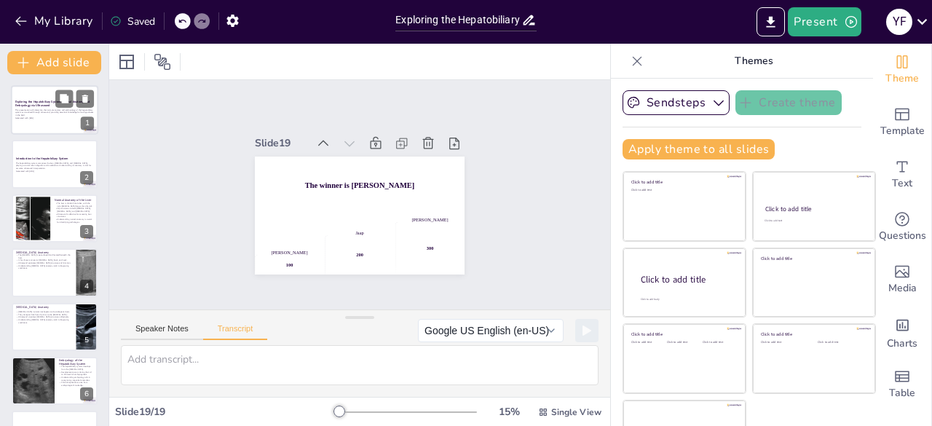
click at [49, 121] on div at bounding box center [54, 110] width 87 height 50
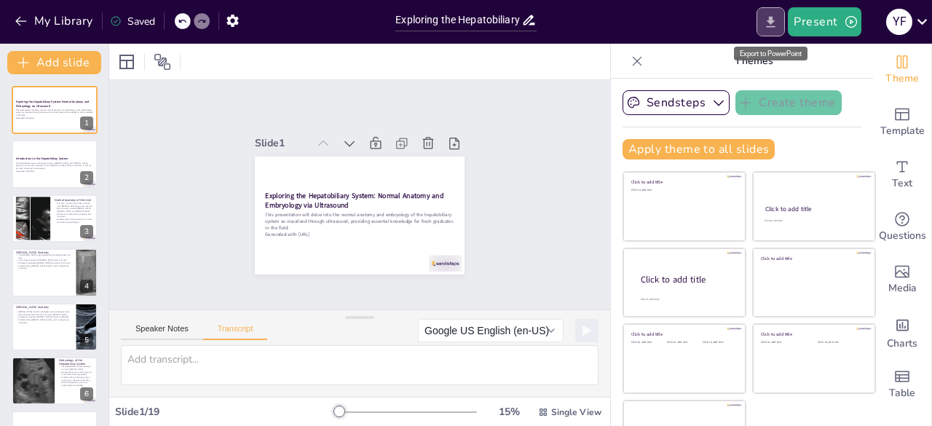
click at [770, 18] on icon "Export to PowerPoint" at bounding box center [770, 22] width 15 height 15
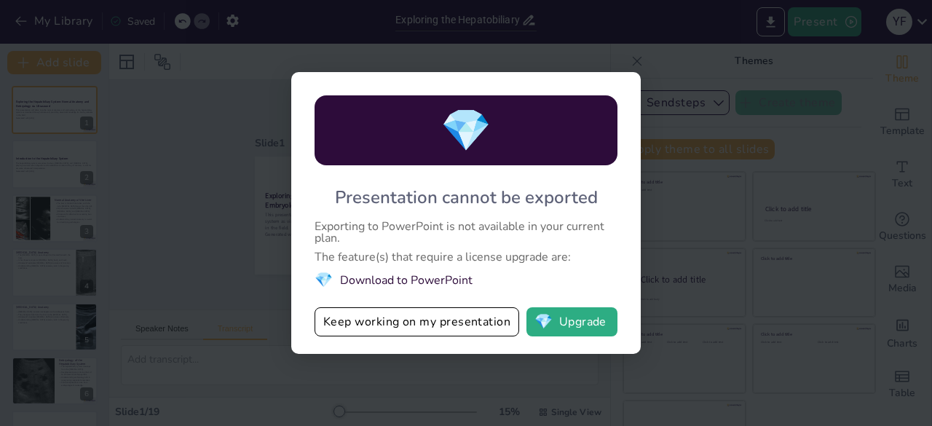
click at [386, 276] on li "💎 Download to PowerPoint" at bounding box center [466, 280] width 303 height 20
click at [321, 283] on span "💎" at bounding box center [324, 280] width 18 height 20
click at [583, 326] on button "💎 Upgrade" at bounding box center [572, 321] width 91 height 29
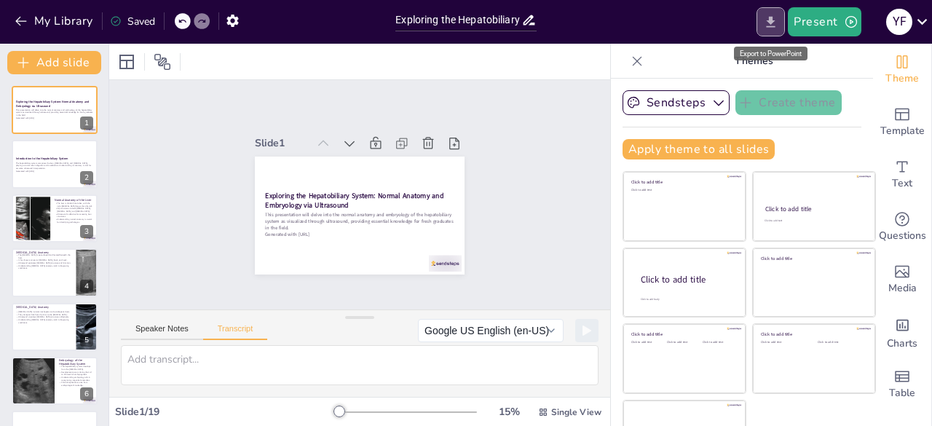
click at [768, 21] on icon "Export to PowerPoint" at bounding box center [770, 22] width 15 height 15
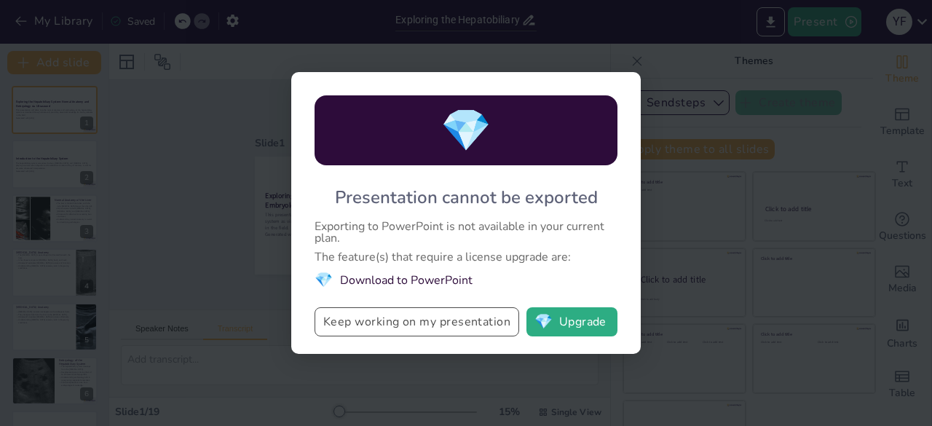
click at [419, 321] on button "Keep working on my presentation" at bounding box center [417, 321] width 205 height 29
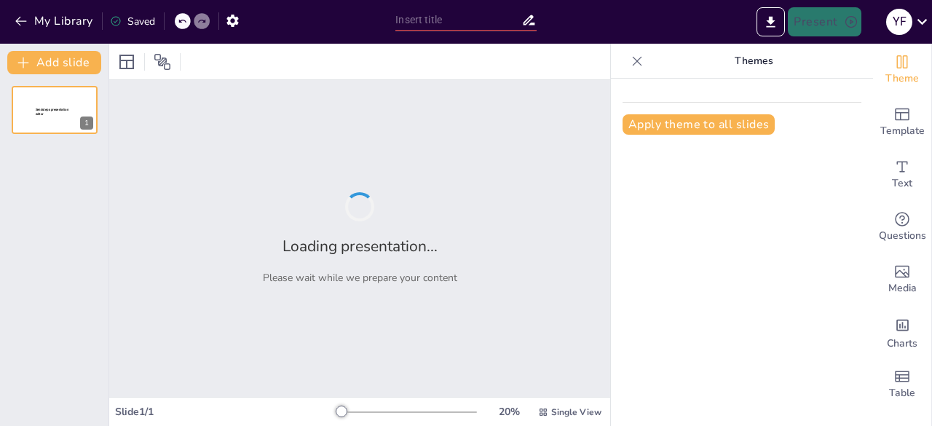
type input "Exploring the Hepatobiliary System: Normal Anatomy and Embryology via Ultrasound"
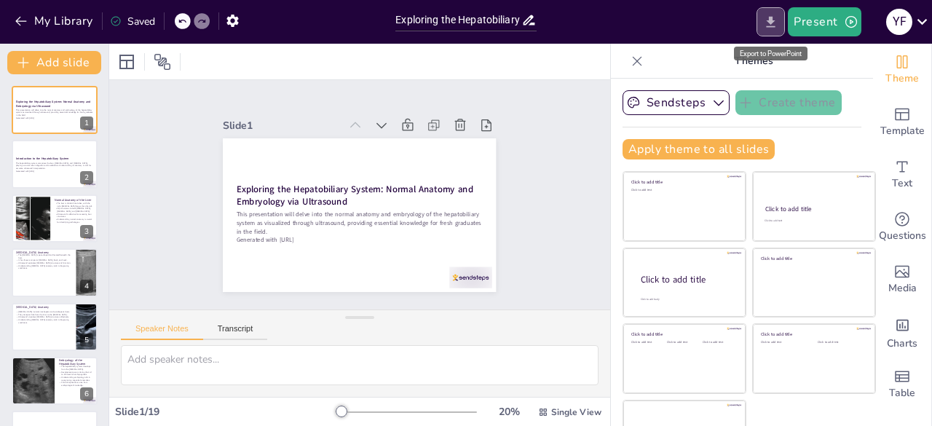
click at [773, 21] on icon "Export to PowerPoint" at bounding box center [771, 21] width 9 height 11
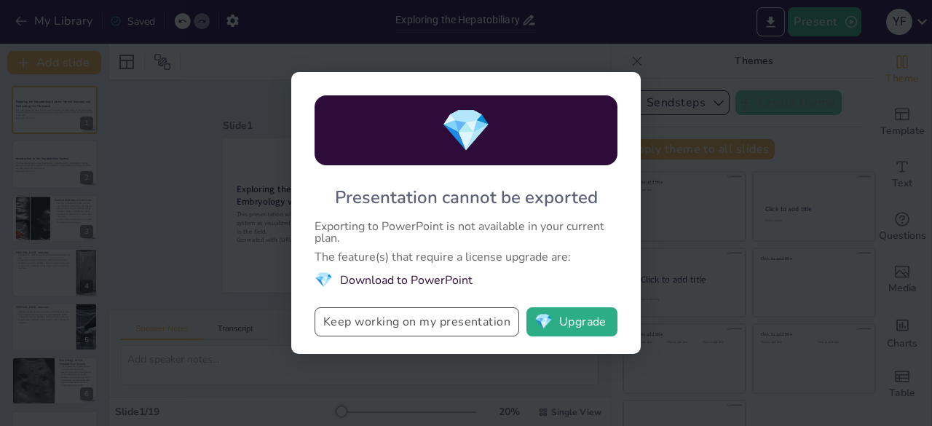
click at [436, 326] on button "Keep working on my presentation" at bounding box center [417, 321] width 205 height 29
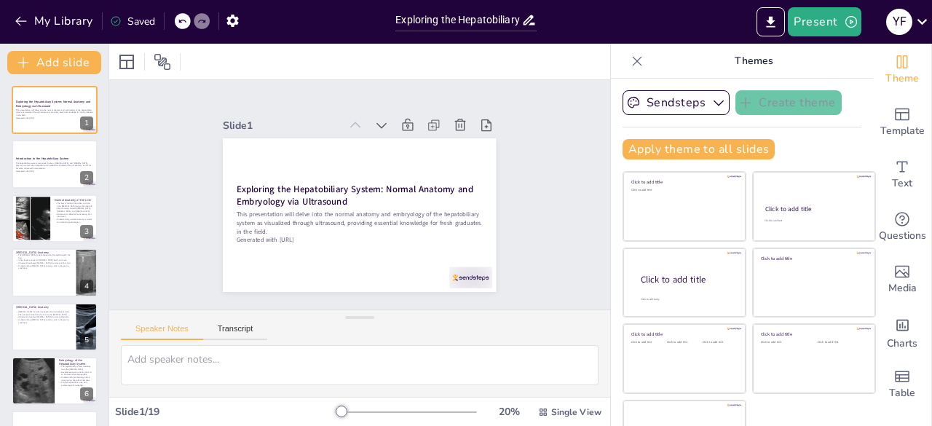
checkbox input "true"
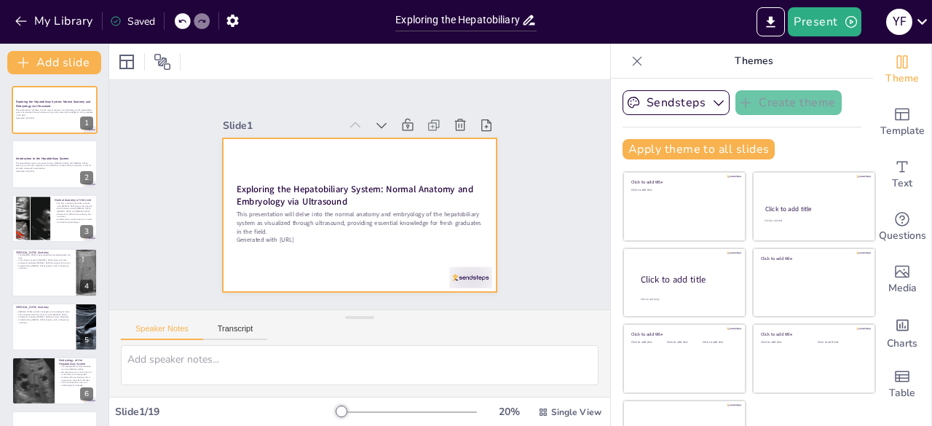
checkbox input "true"
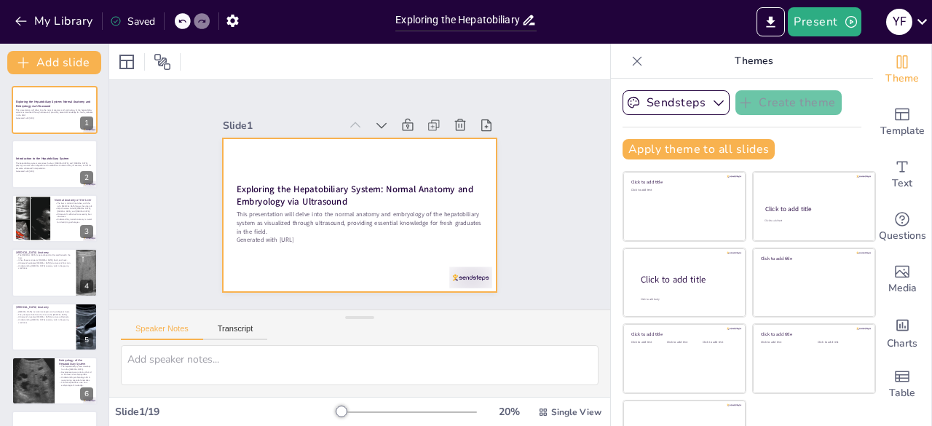
checkbox input "true"
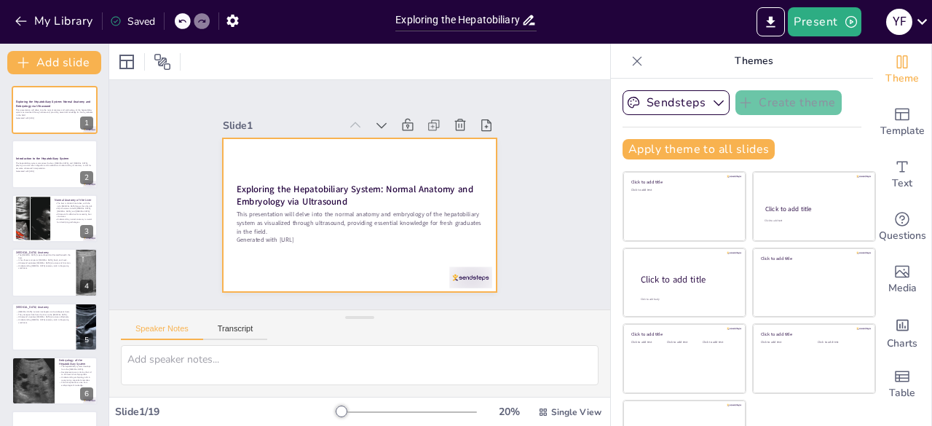
checkbox input "true"
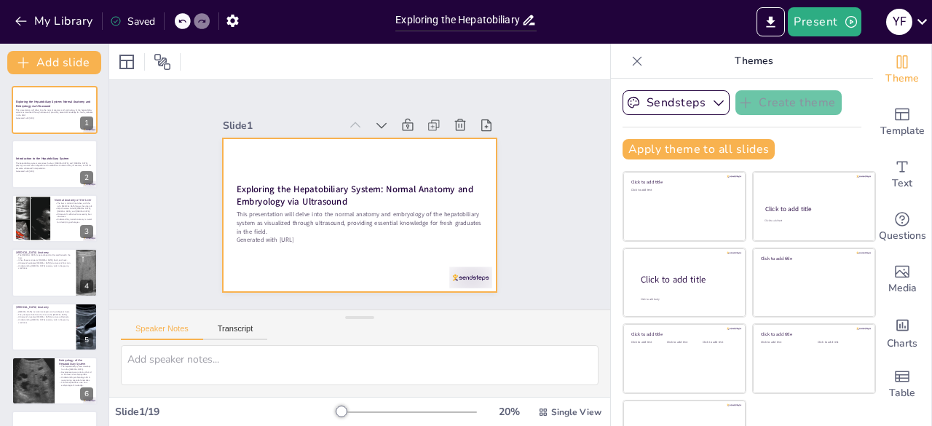
checkbox input "true"
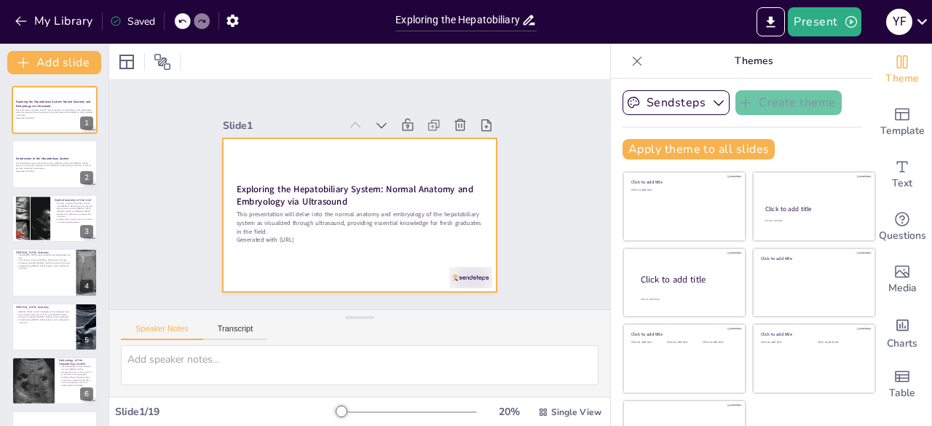
checkbox input "true"
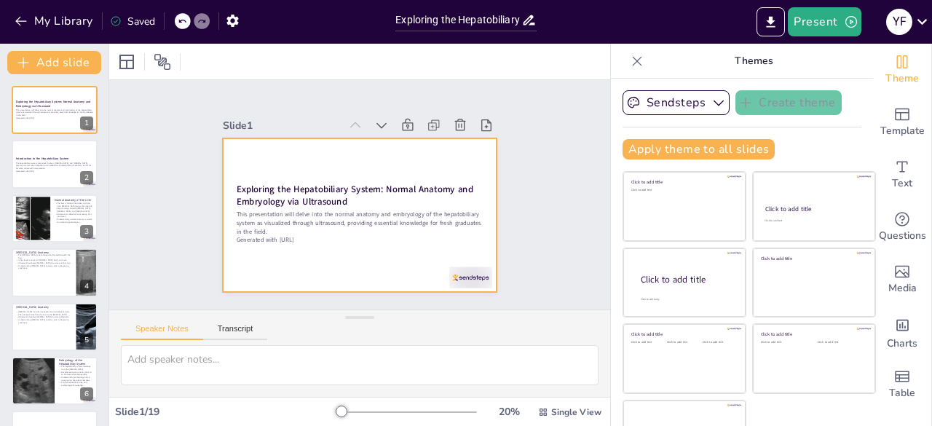
checkbox input "true"
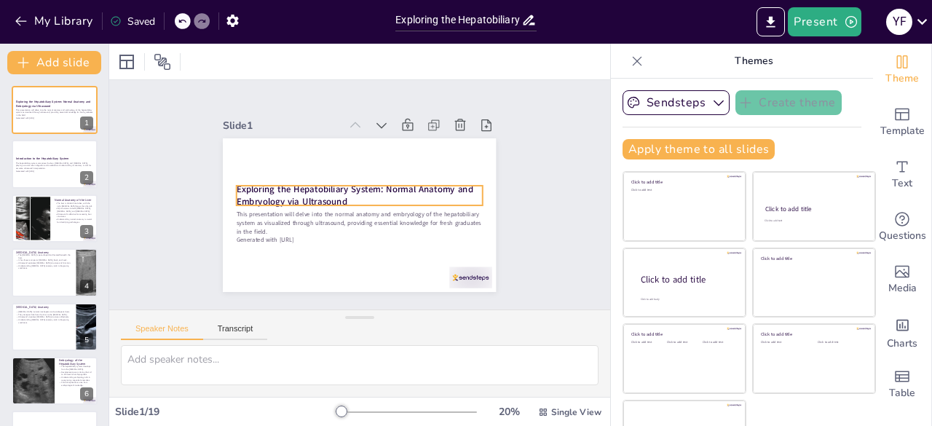
checkbox input "true"
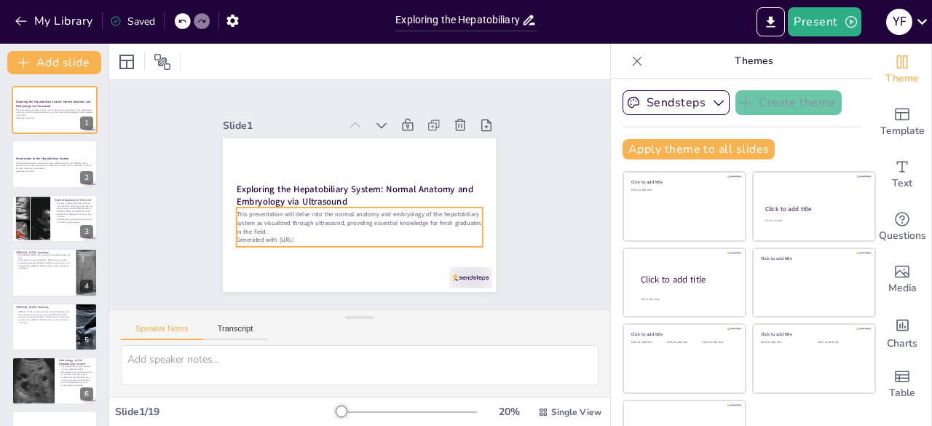
checkbox input "true"
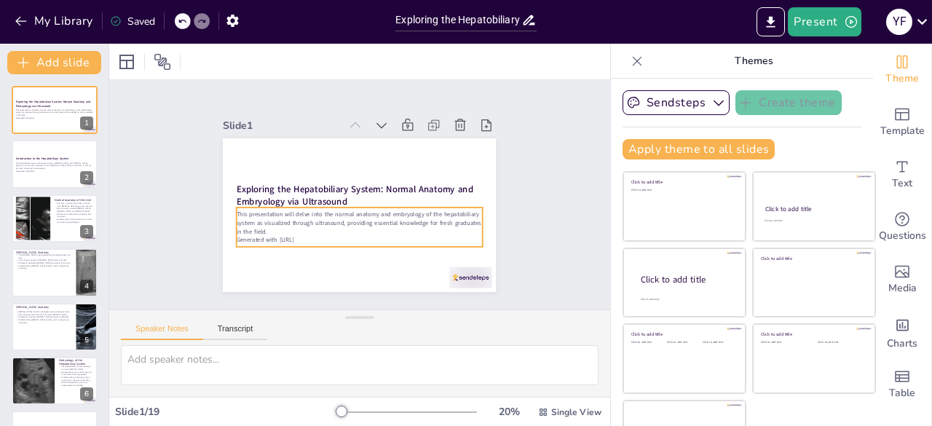
checkbox input "true"
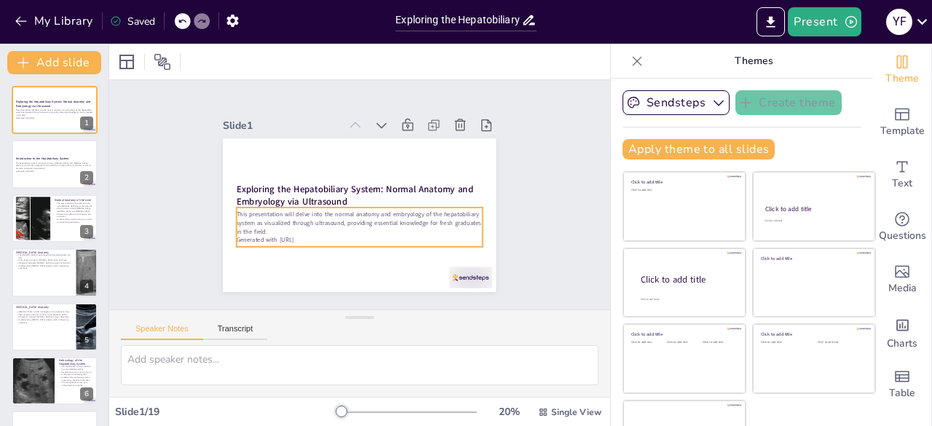
checkbox input "true"
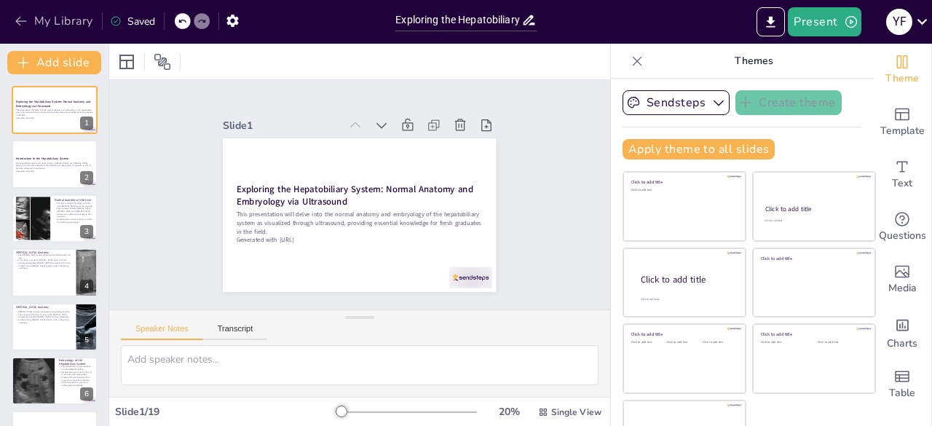
click at [16, 18] on icon "button" at bounding box center [21, 21] width 15 height 15
